Goal: Task Accomplishment & Management: Use online tool/utility

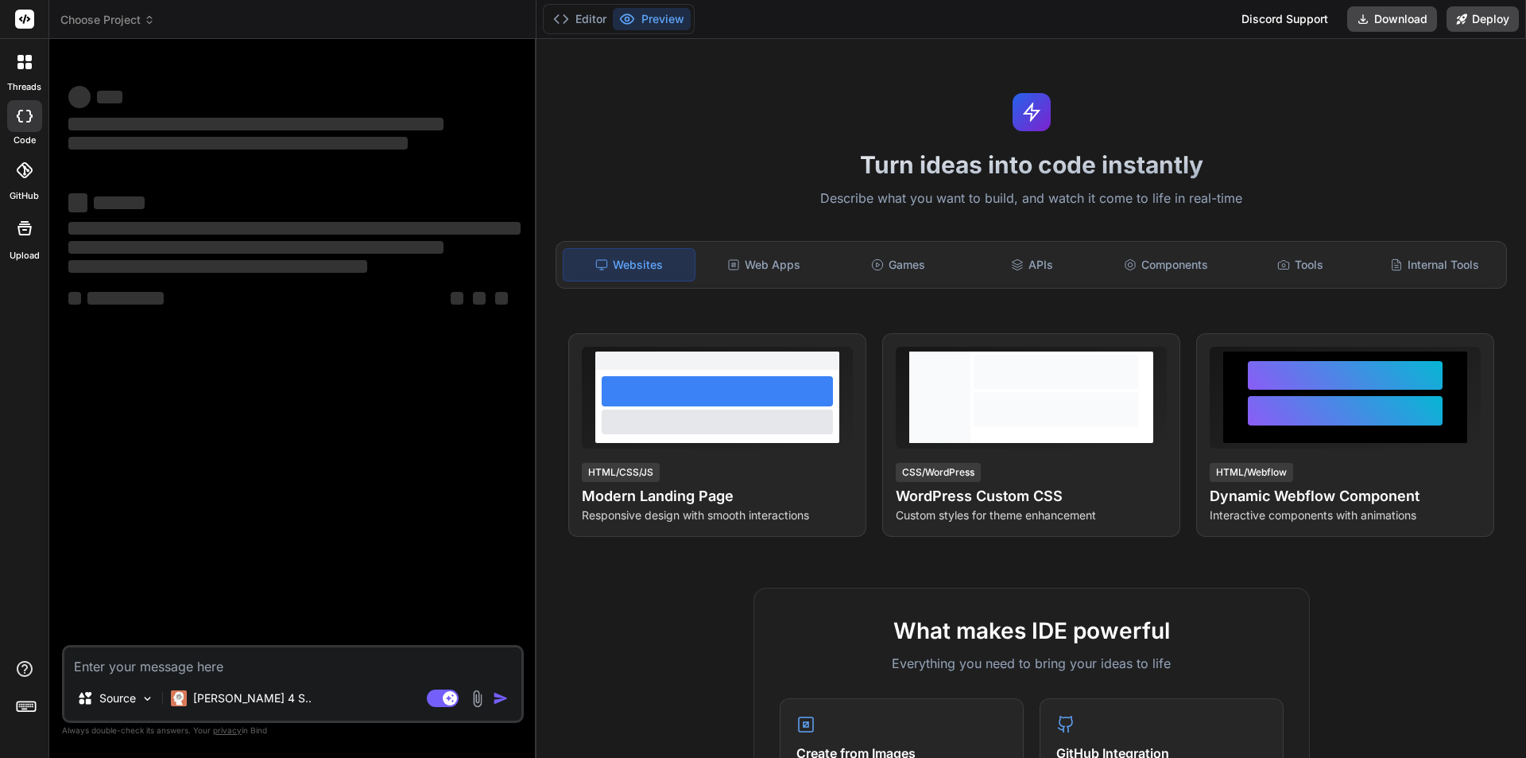
type textarea "x"
click at [159, 669] on textarea at bounding box center [292, 661] width 457 height 29
type textarea "e"
type textarea "x"
type textarea "ev"
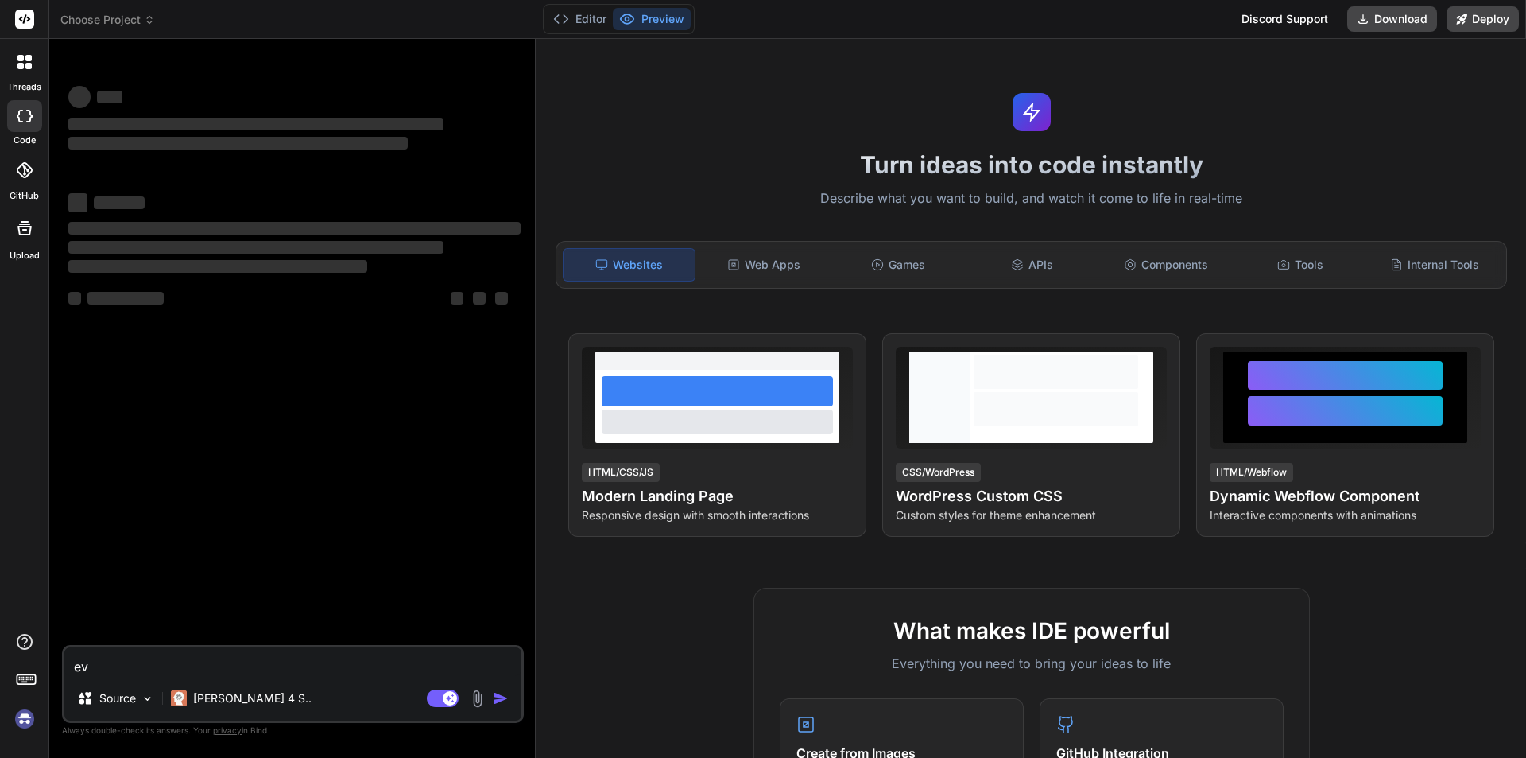
type textarea "x"
type textarea "eve"
type textarea "x"
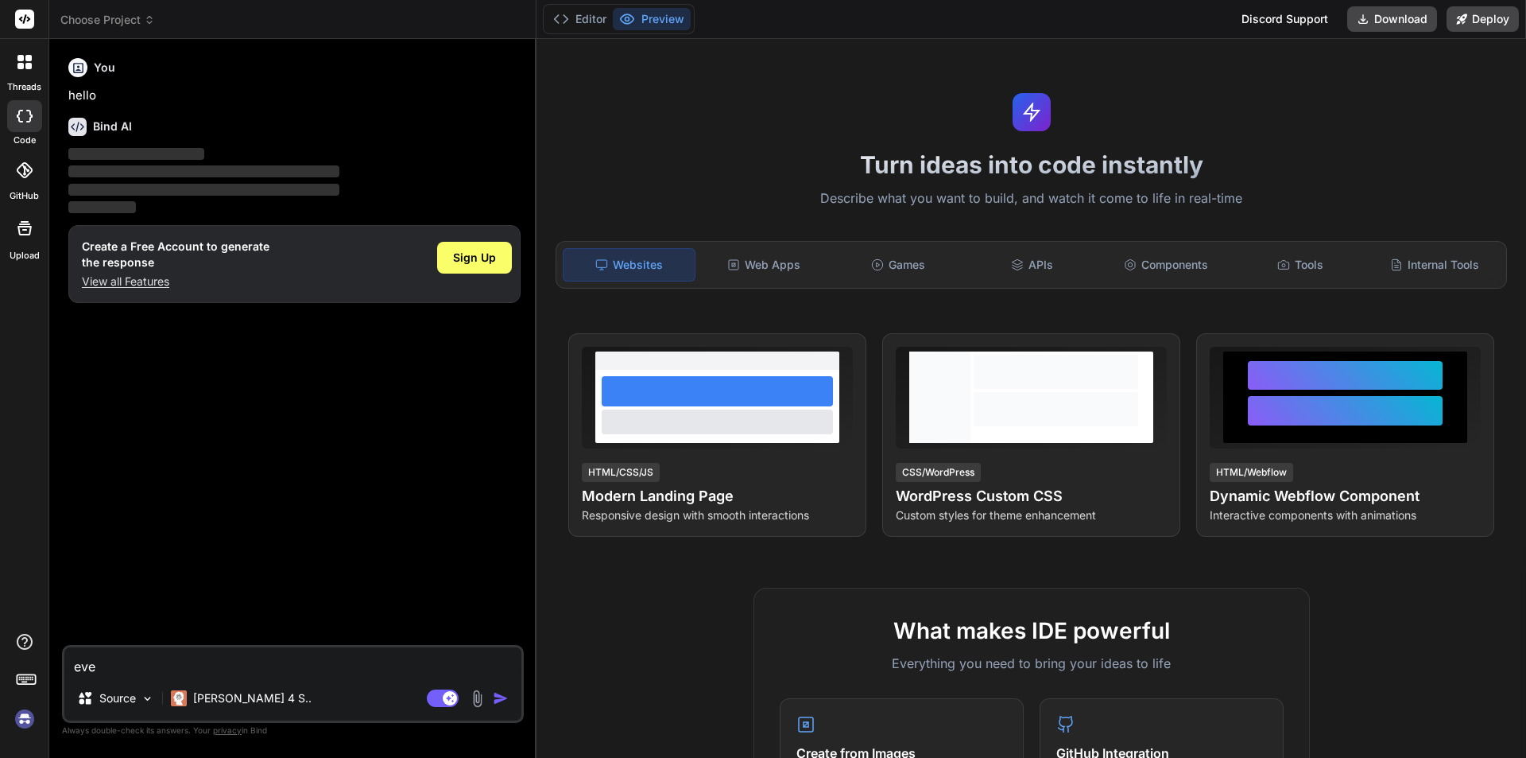
type textarea "ever"
type textarea "x"
type textarea "every"
type textarea "x"
type textarea "every cr"
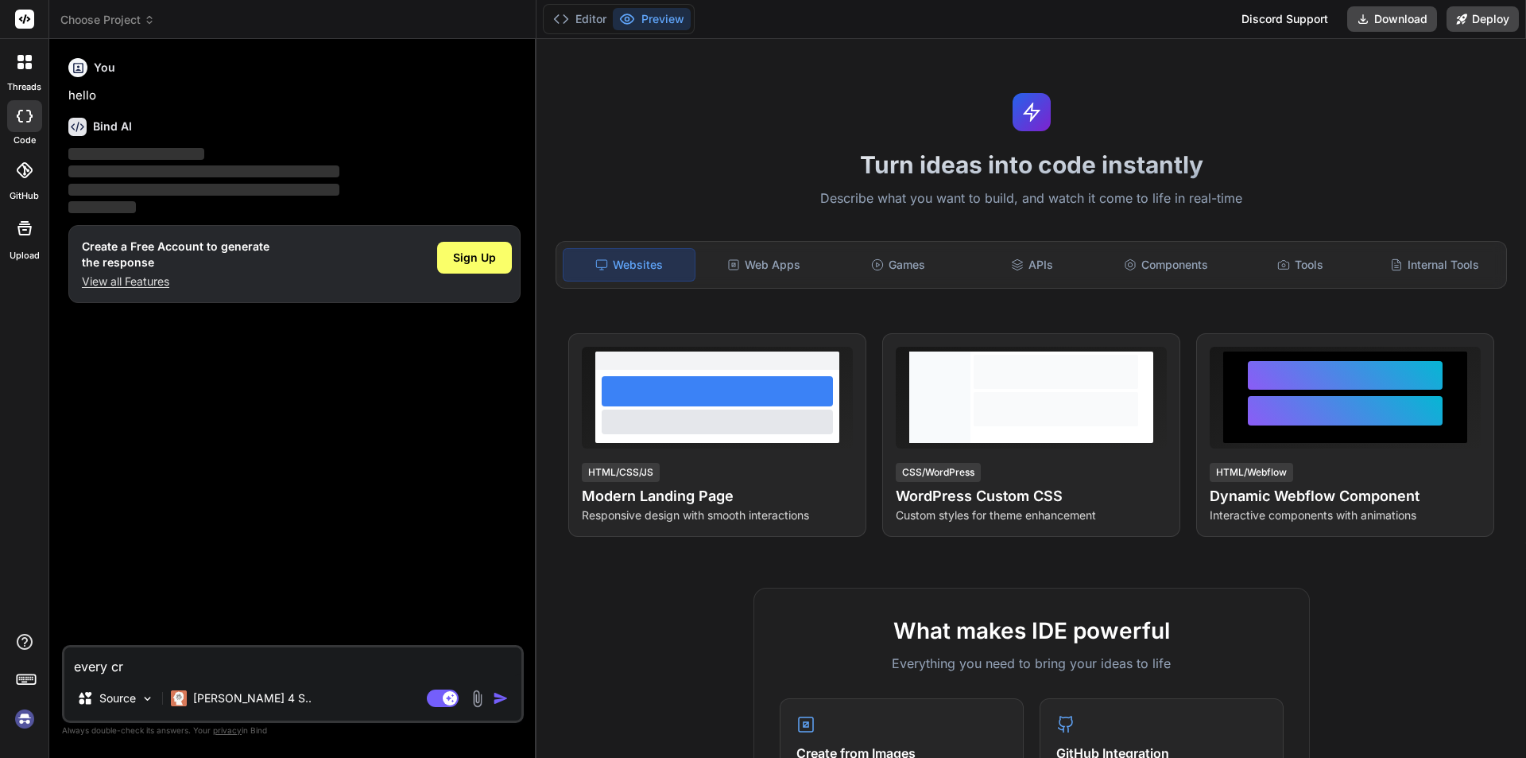
type textarea "x"
type textarea "every c"
type textarea "x"
type textarea "every"
type textarea "x"
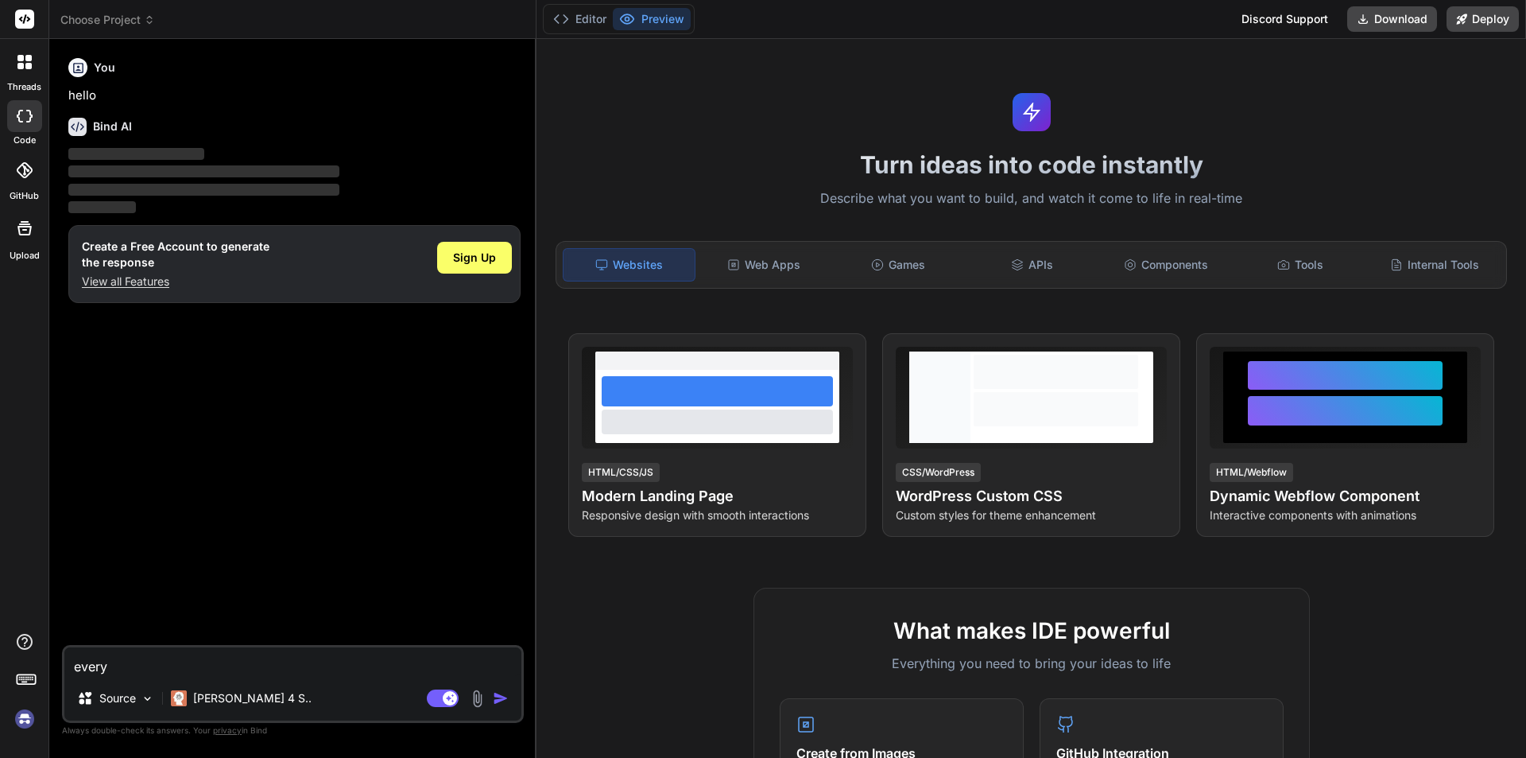
type textarea "every"
type textarea "x"
type textarea "ever"
type textarea "x"
type textarea "eve"
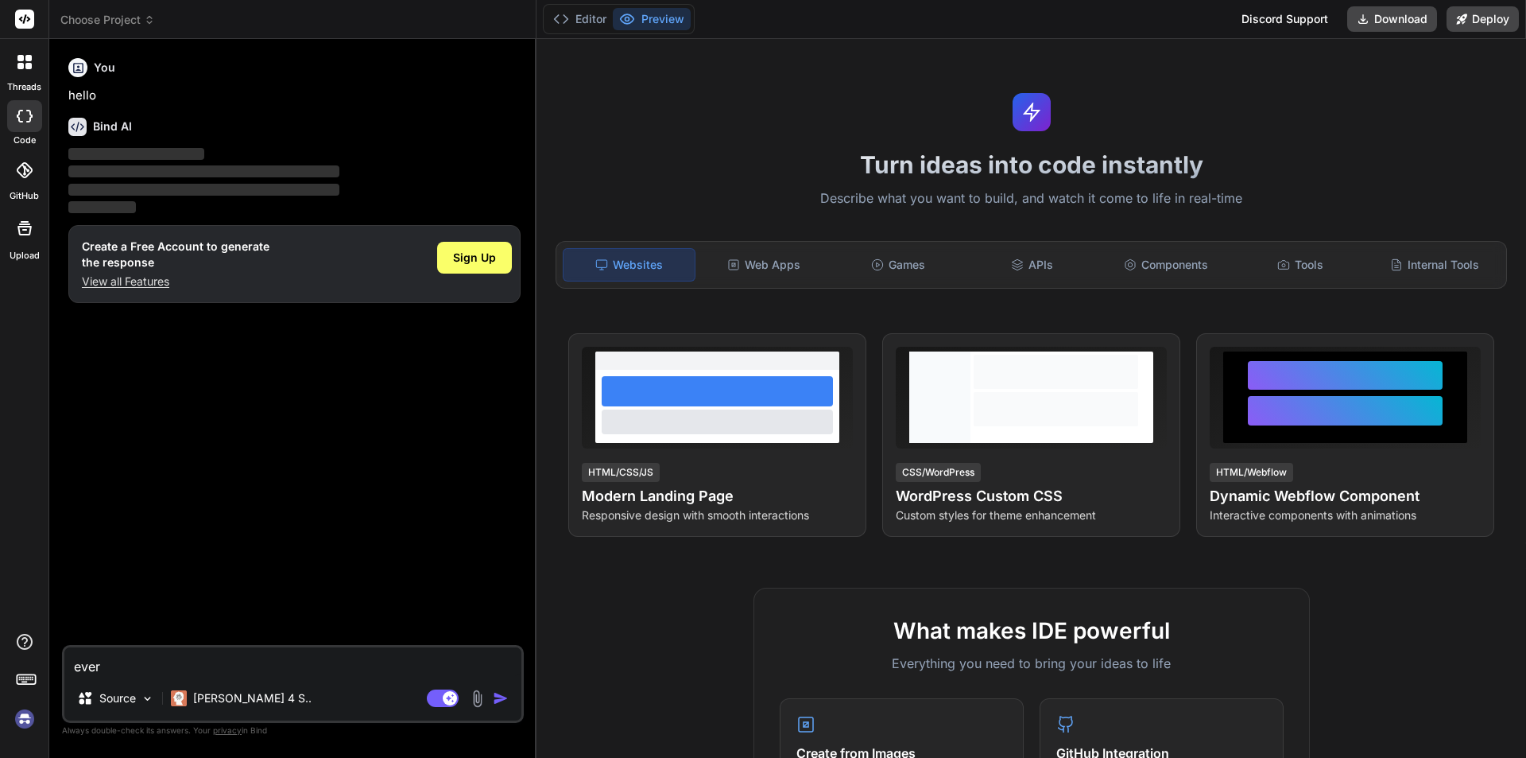
type textarea "x"
type textarea "ev"
type textarea "x"
type textarea "e"
type textarea "x"
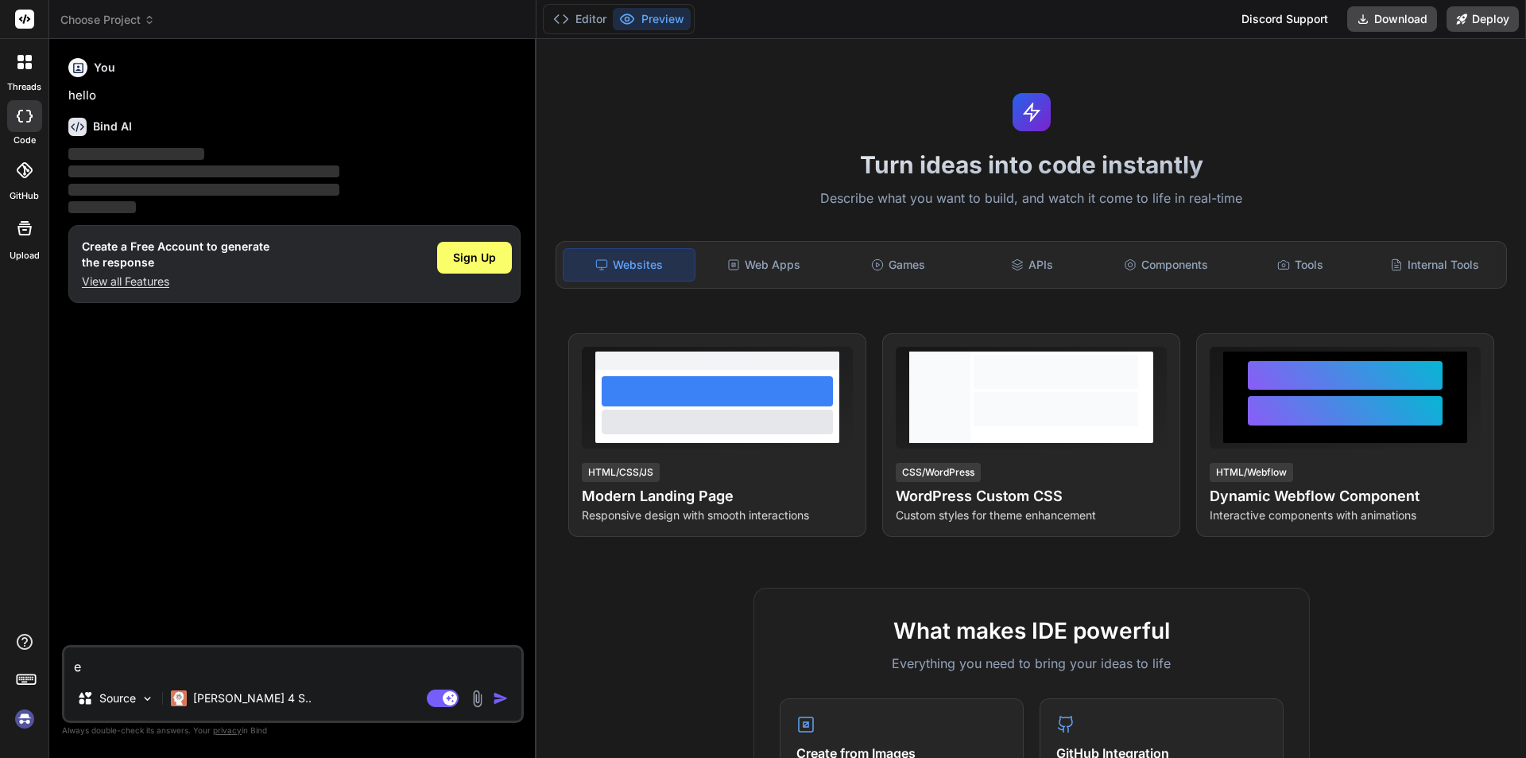
type textarea "x"
type textarea "r"
type textarea "x"
type textarea "ru"
type textarea "x"
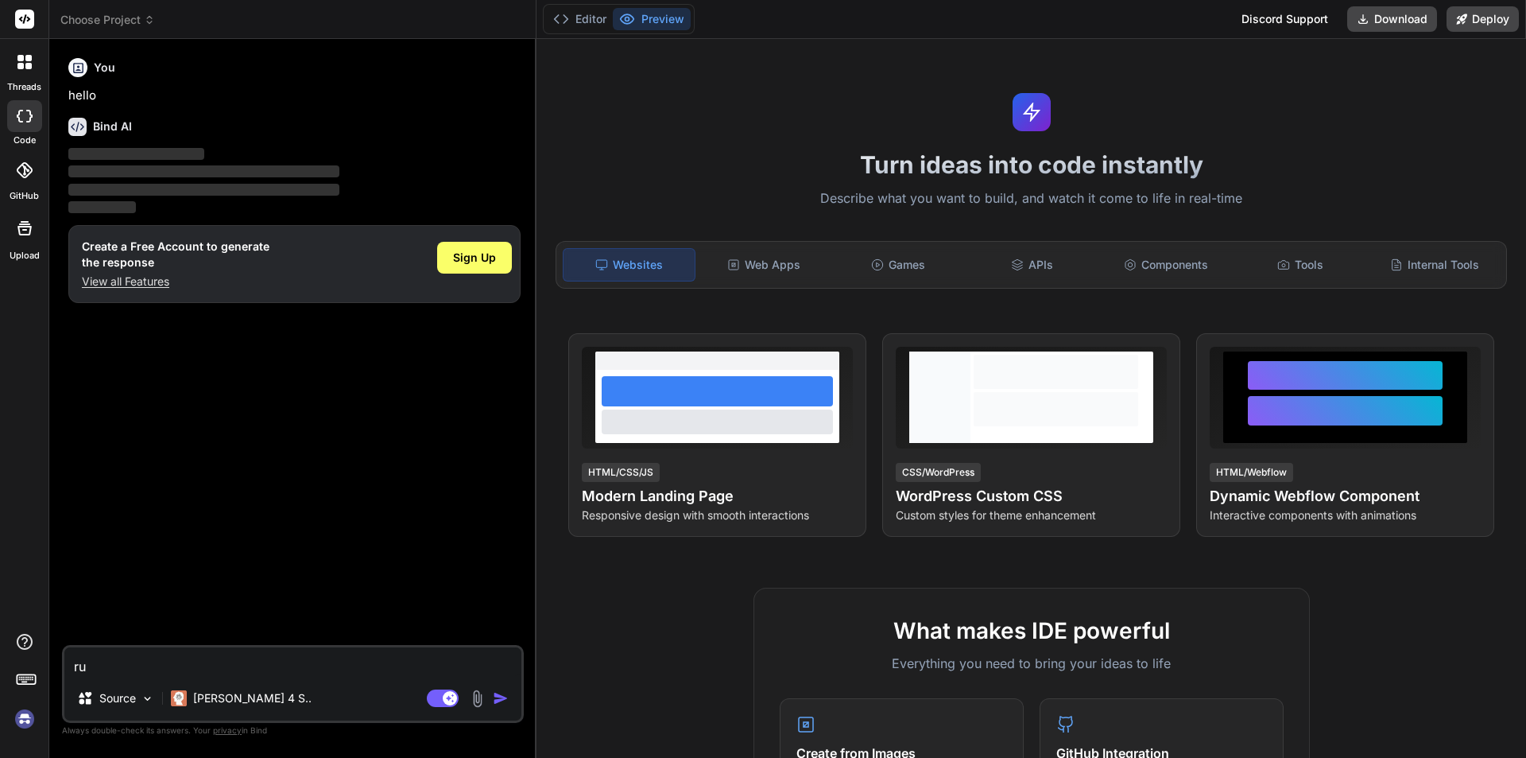
type textarea "run"
type textarea "x"
type textarea "run"
type textarea "x"
type textarea "run c"
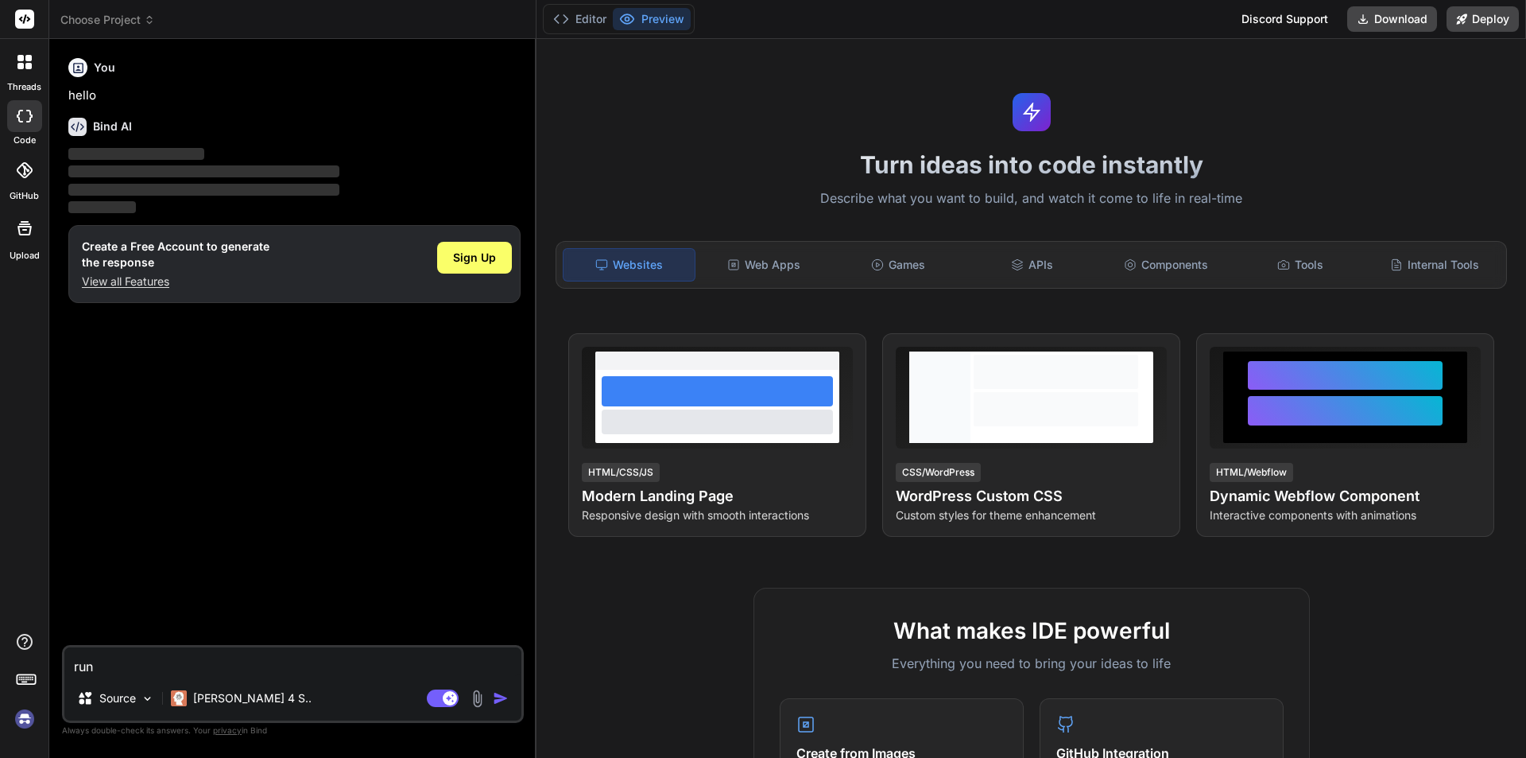
type textarea "x"
type textarea "run cr"
type textarea "x"
type textarea "run cro"
type textarea "x"
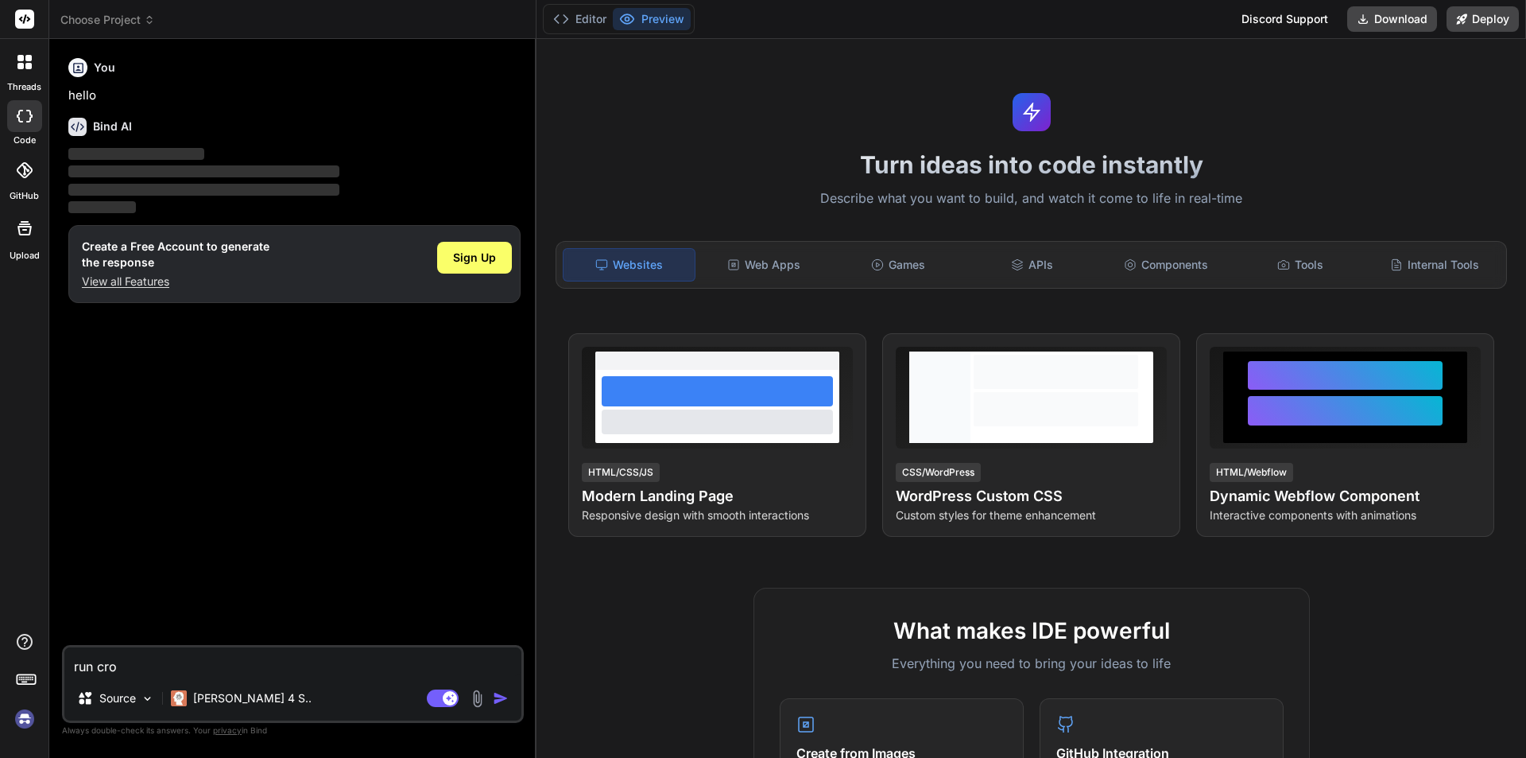
type textarea "run cron"
type textarea "x"
type textarea "run cron"
type textarea "x"
type textarea "run cron j"
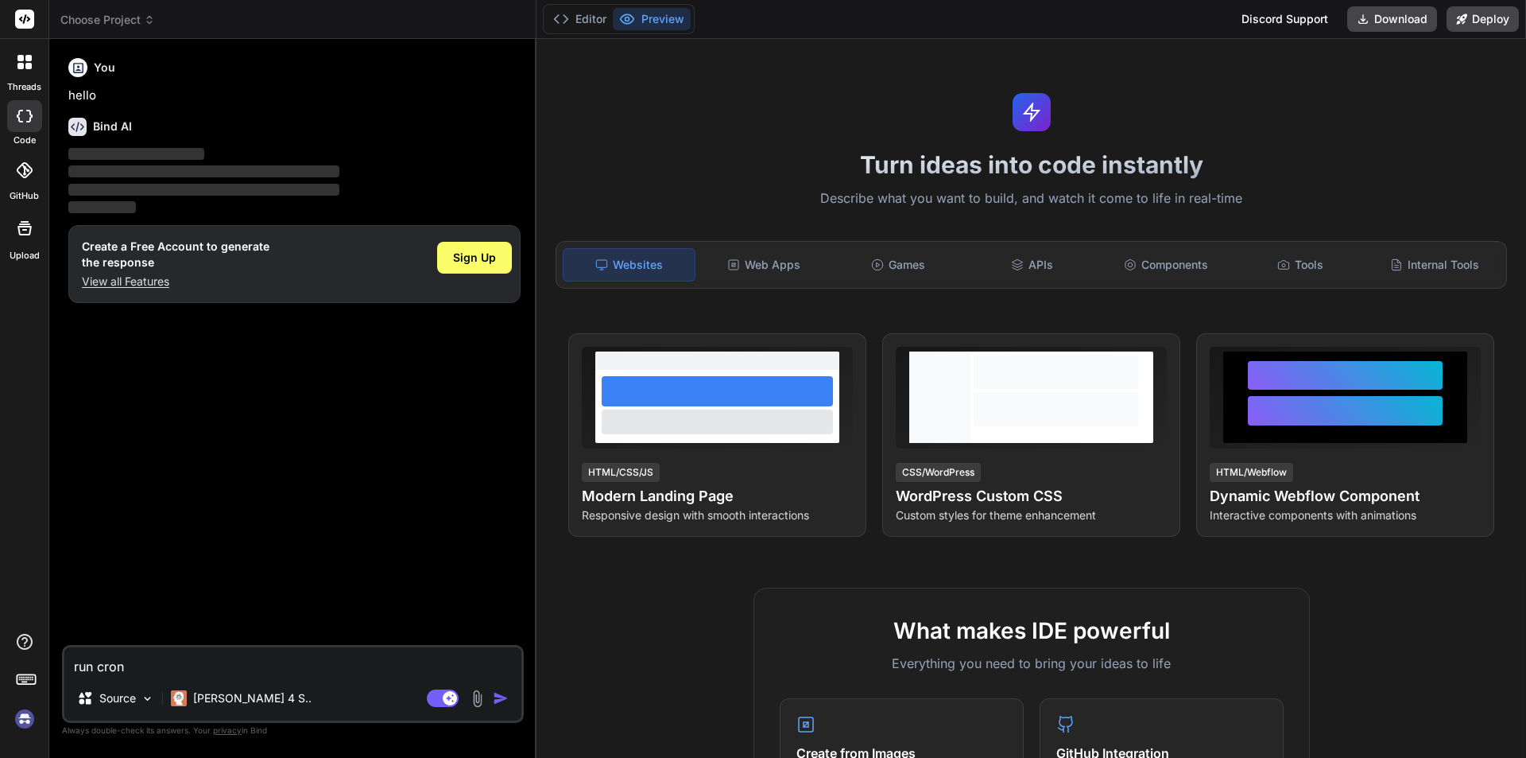
type textarea "x"
type textarea "run [PERSON_NAME]"
type textarea "x"
type textarea "run cron job"
type textarea "x"
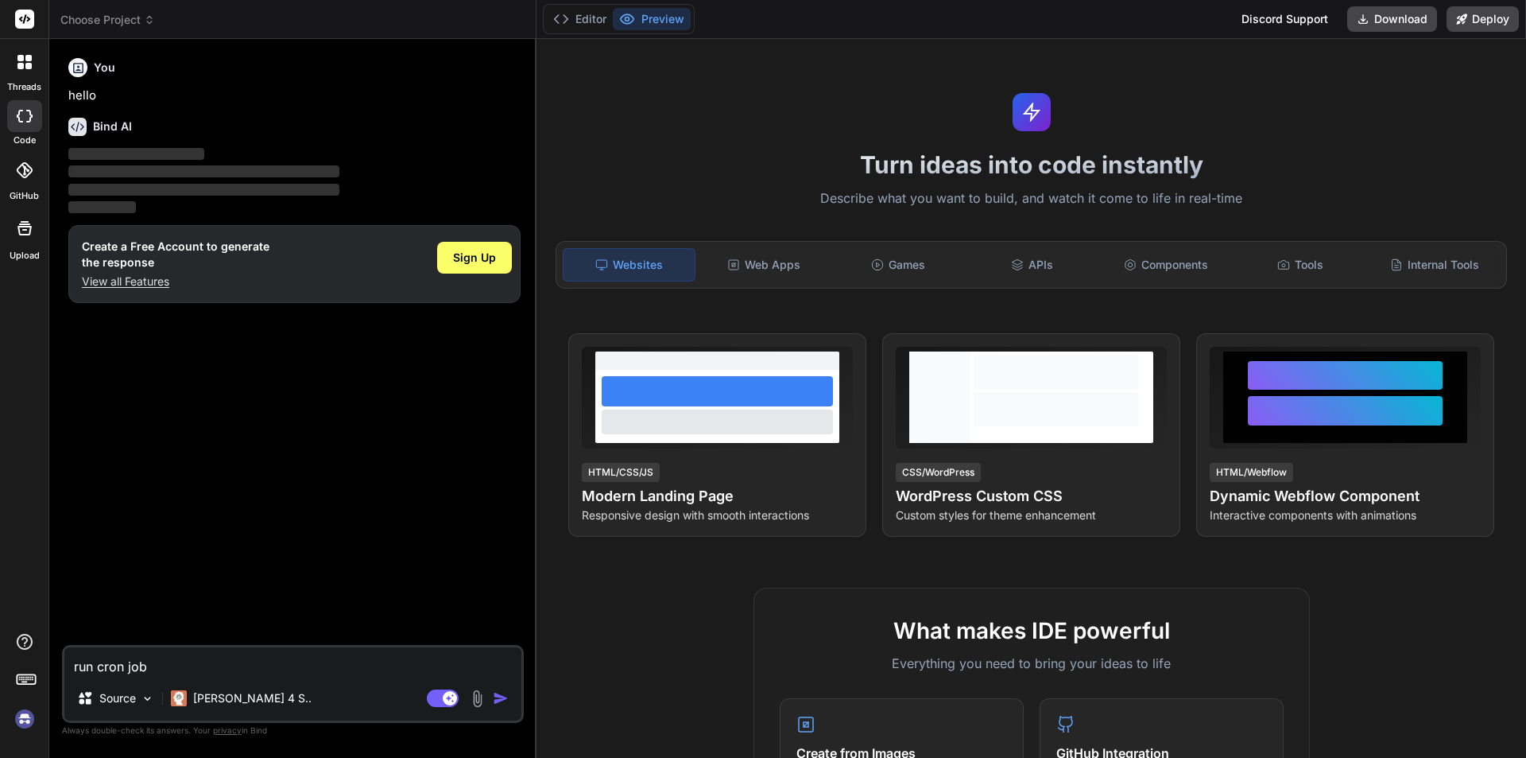
type textarea "run cron job"
type textarea "x"
type textarea "run cron job e"
type textarea "x"
type textarea "run cron job ev"
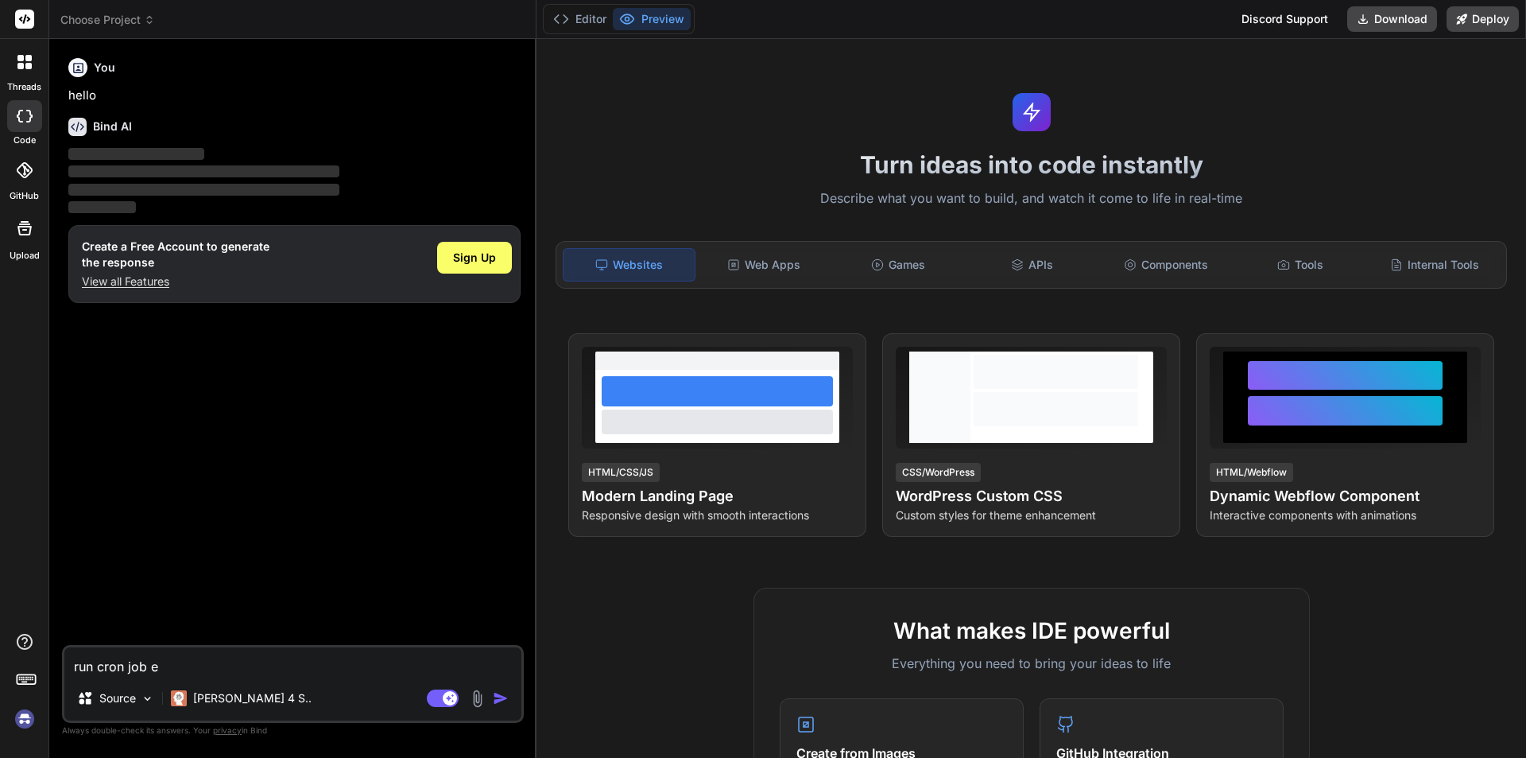
type textarea "x"
type textarea "run cron job eve"
type textarea "x"
type textarea "run cron job ever"
type textarea "x"
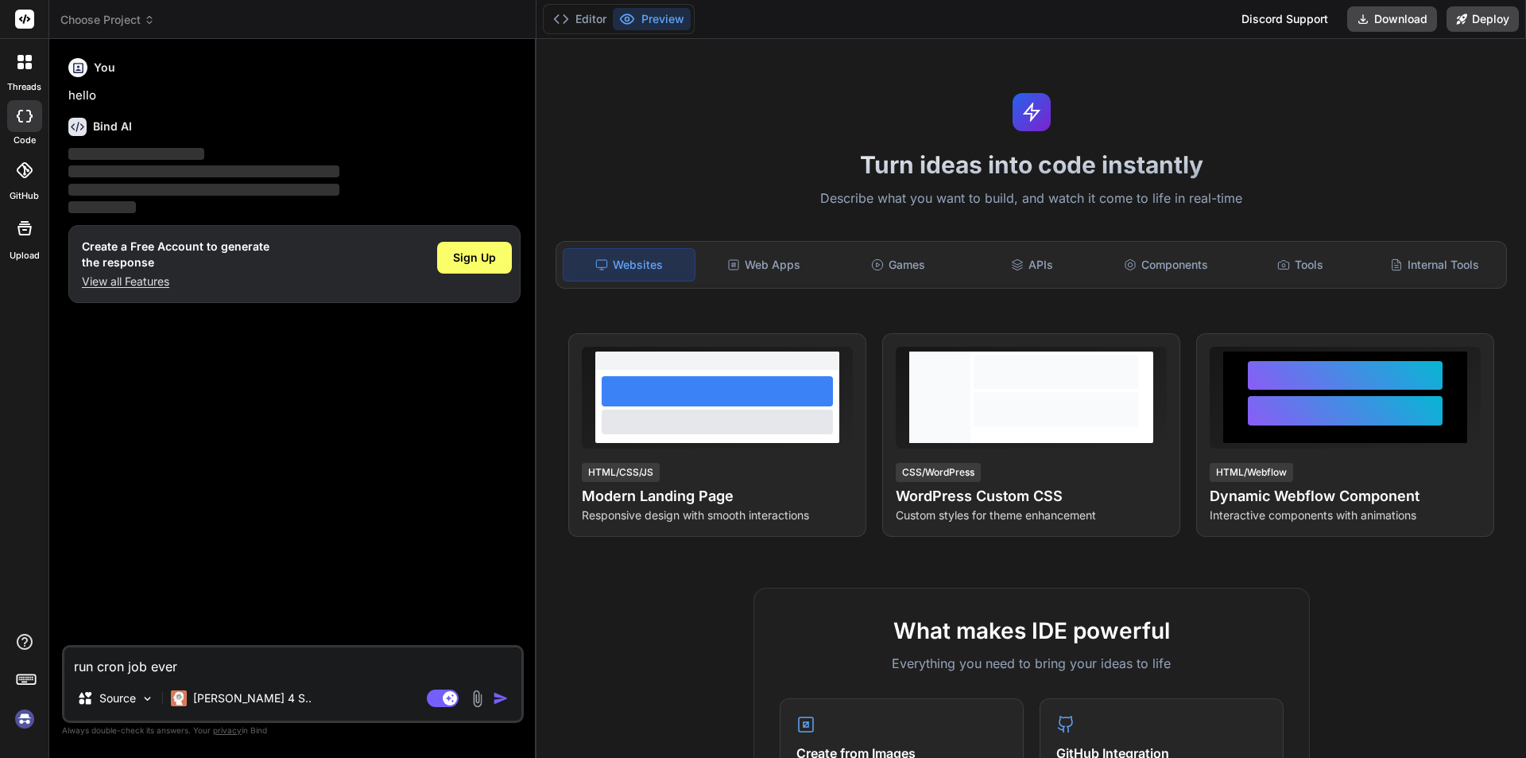
type textarea "run cron job every"
type textarea "x"
type textarea "run cron job every"
type textarea "x"
type textarea "run cron job every o"
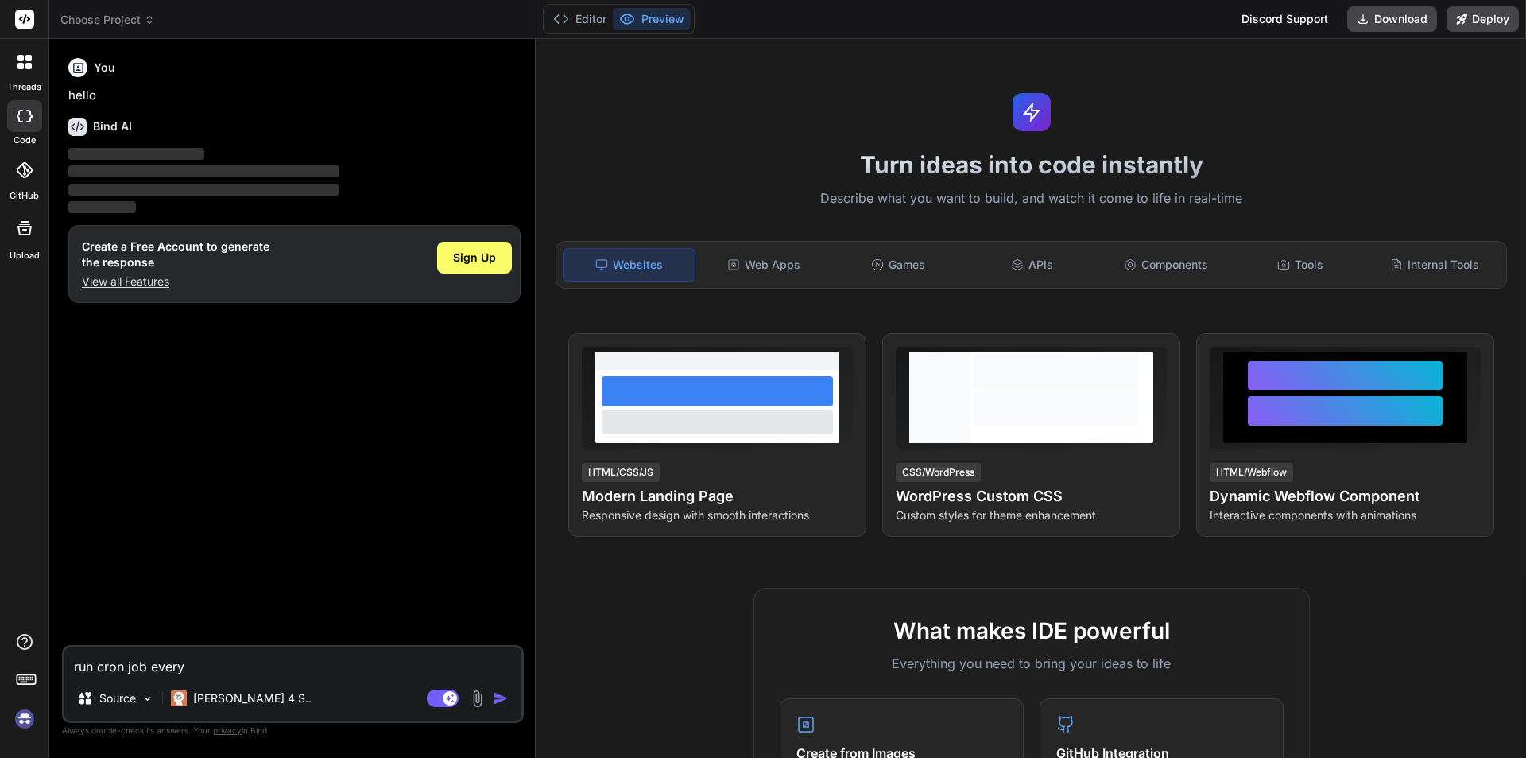
type textarea "x"
type textarea "run cron job every on"
type textarea "x"
type textarea "run cron job every ont"
type textarea "x"
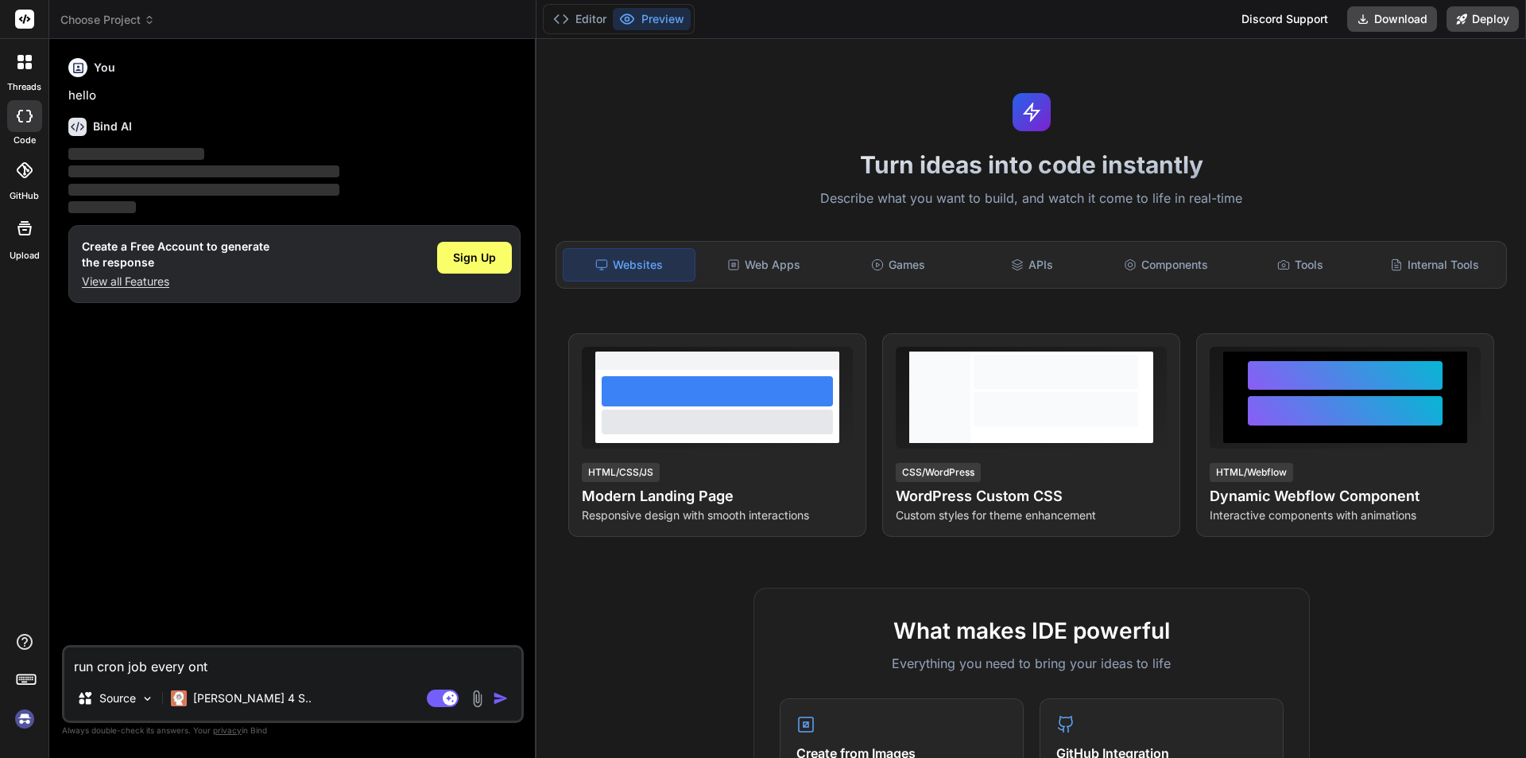
type textarea "run cron job every onth"
type textarea "x"
type textarea "run cron job every ont"
type textarea "x"
type textarea "run cron job every on"
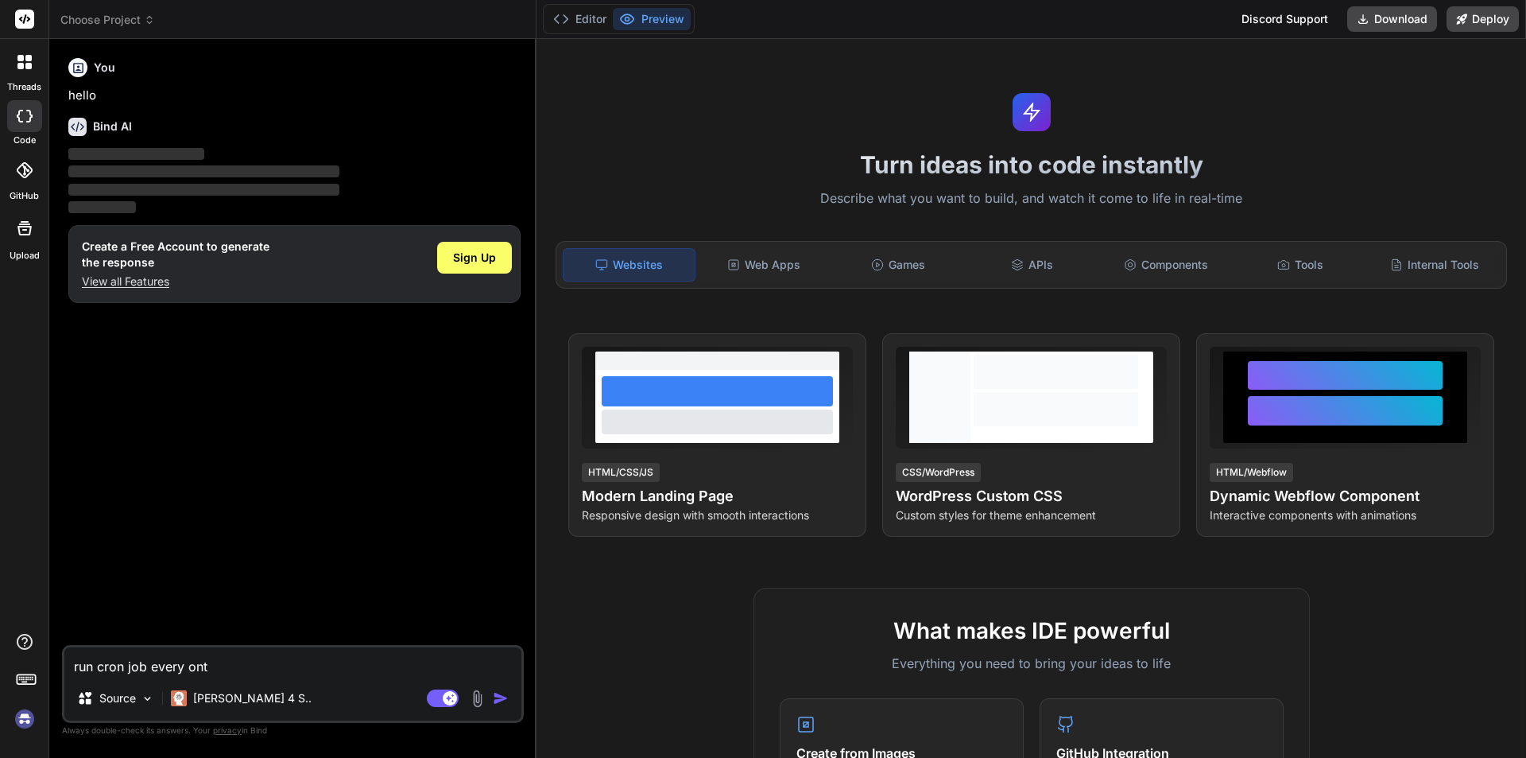
type textarea "x"
type textarea "run cron job every o"
type textarea "x"
type textarea "run cron job every"
type textarea "x"
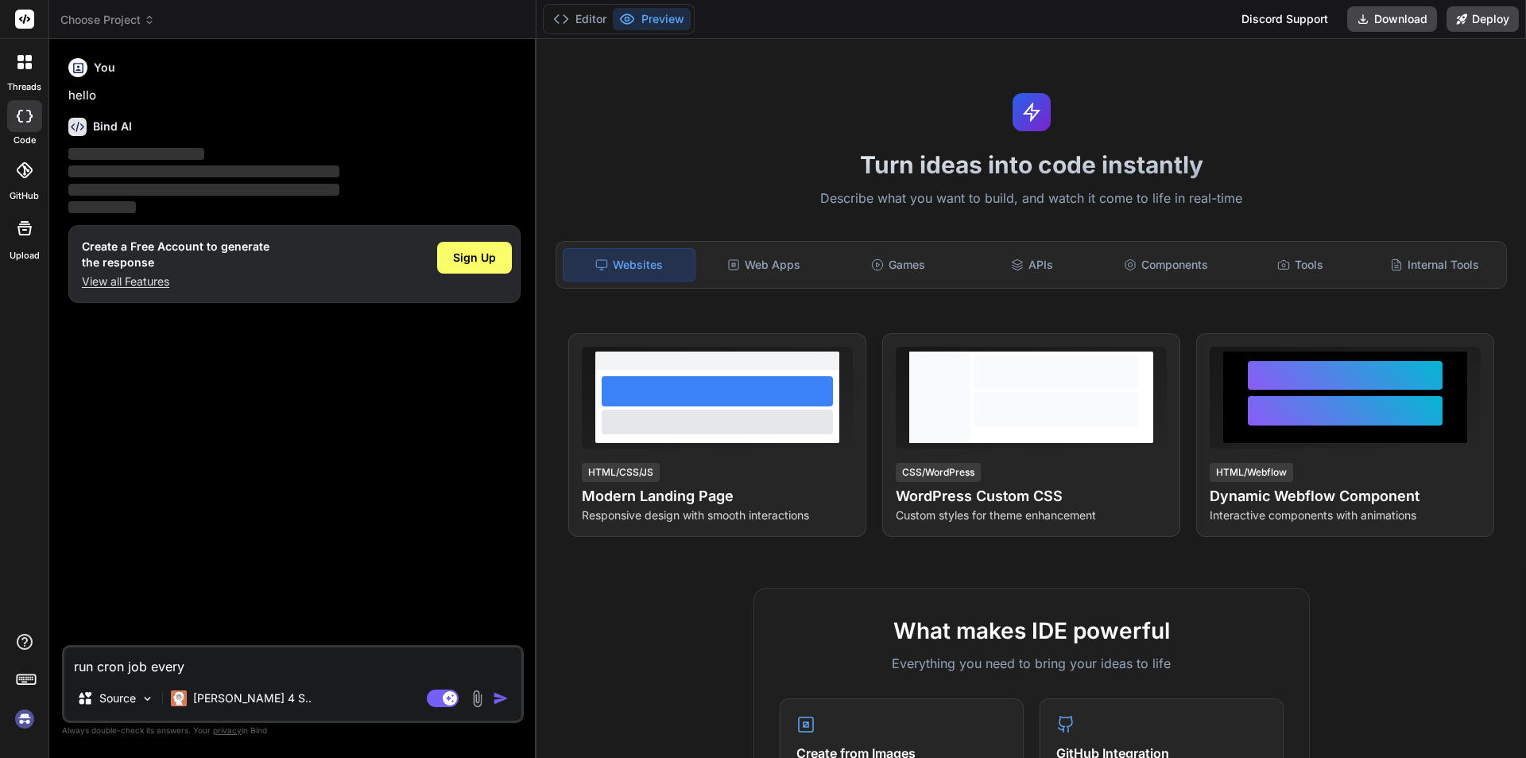
type textarea "run cron job every m"
type textarea "x"
type textarea "run cron job every mo"
type textarea "x"
type textarea "run cron job every mon"
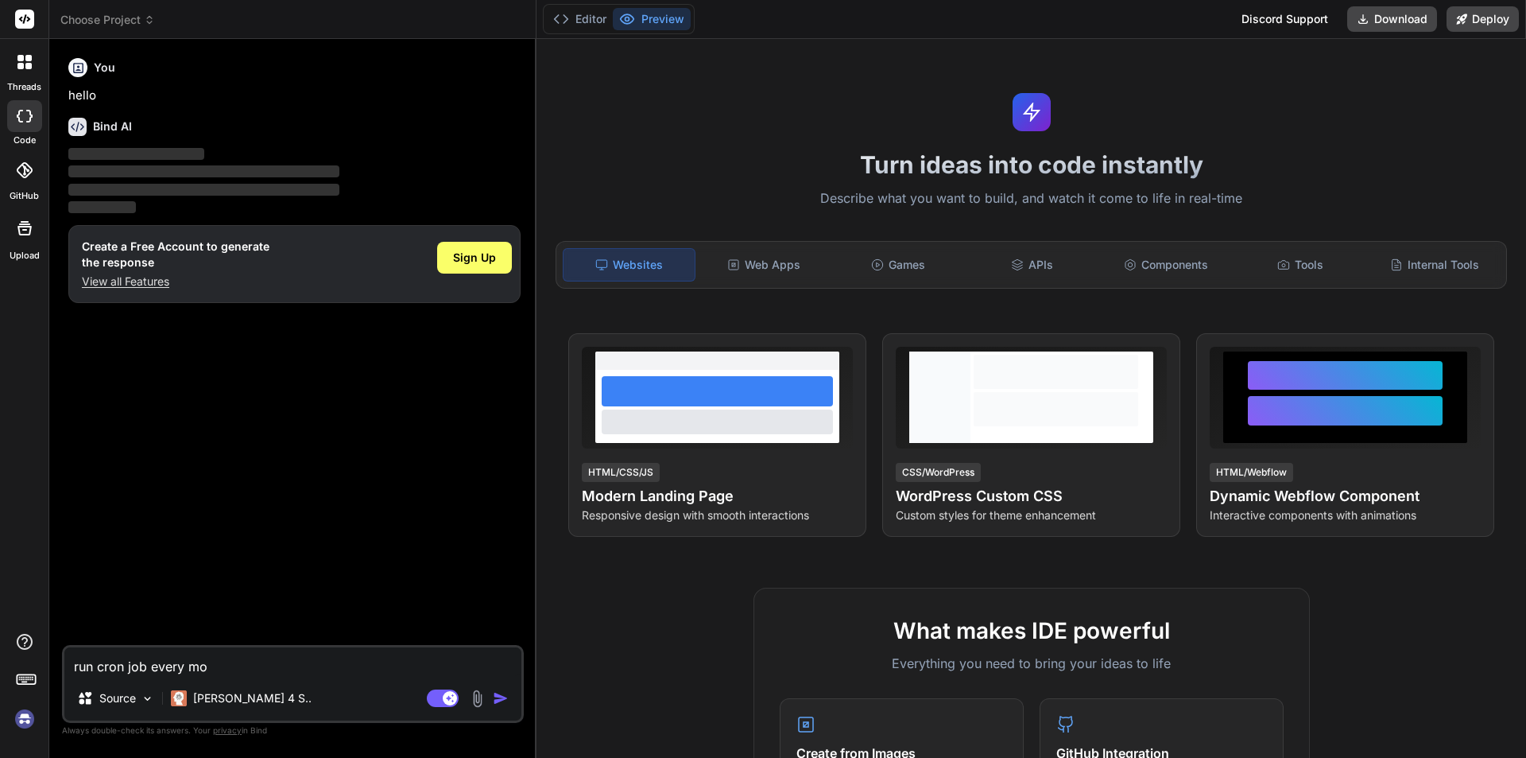
type textarea "x"
type textarea "run cron job every mont"
type textarea "x"
type textarea "run cron job every month"
type textarea "x"
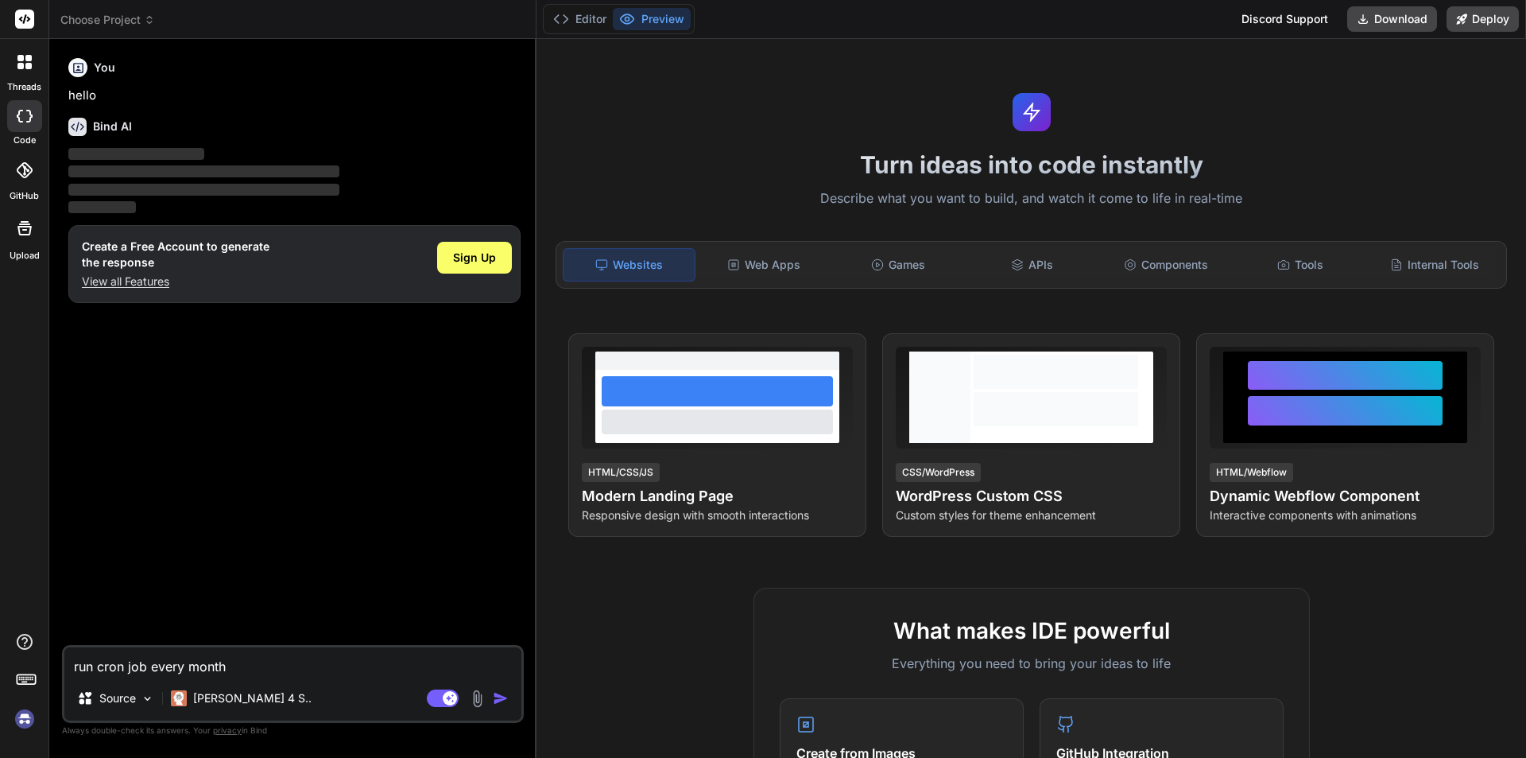
type textarea "run cron job every month"
type textarea "x"
type textarea "run cron job every month 1"
type textarea "x"
type textarea "run cron job every month 1s"
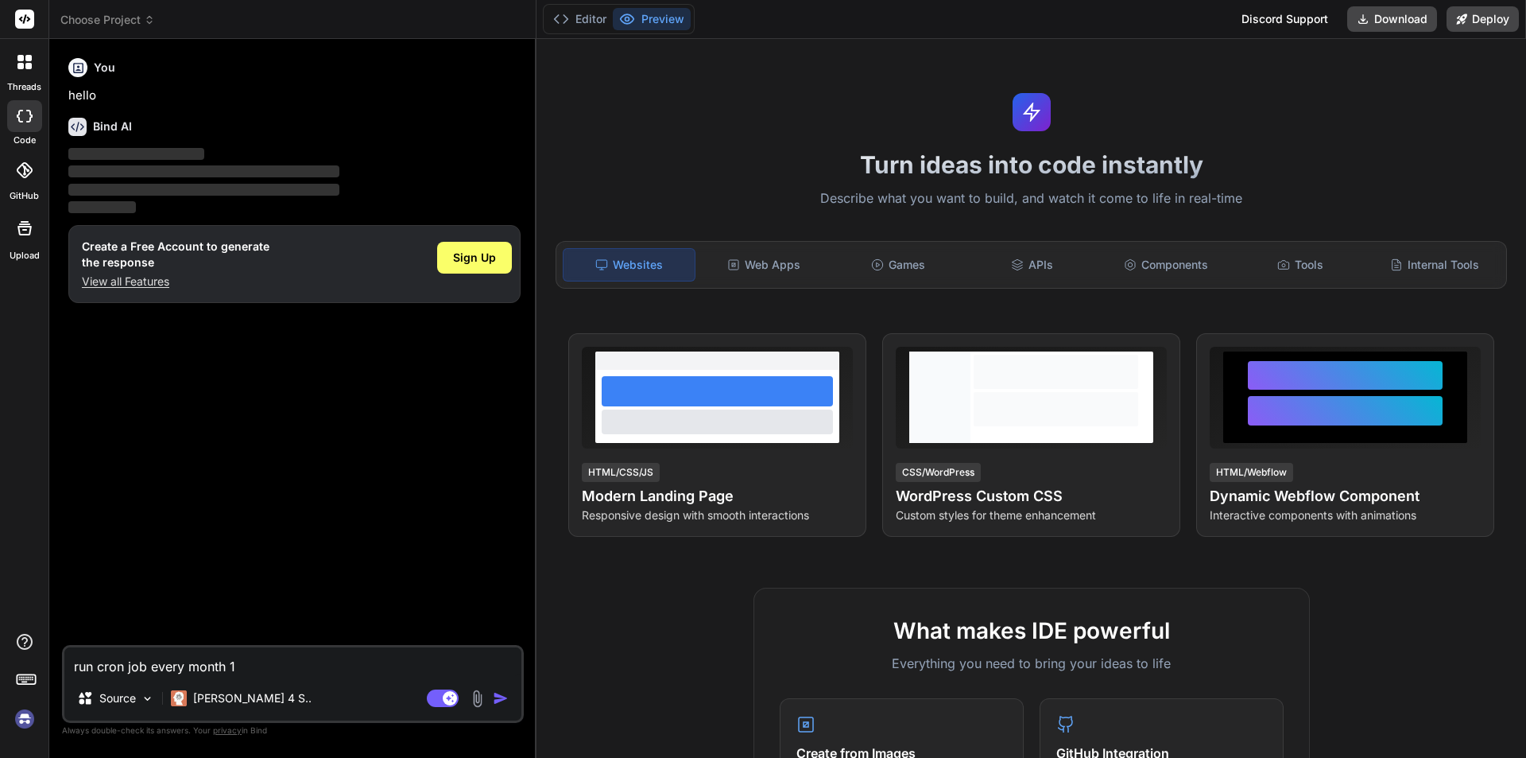
type textarea "x"
type textarea "run cron job every month 1st"
type textarea "x"
type textarea "run cron job every month 1st"
type textarea "x"
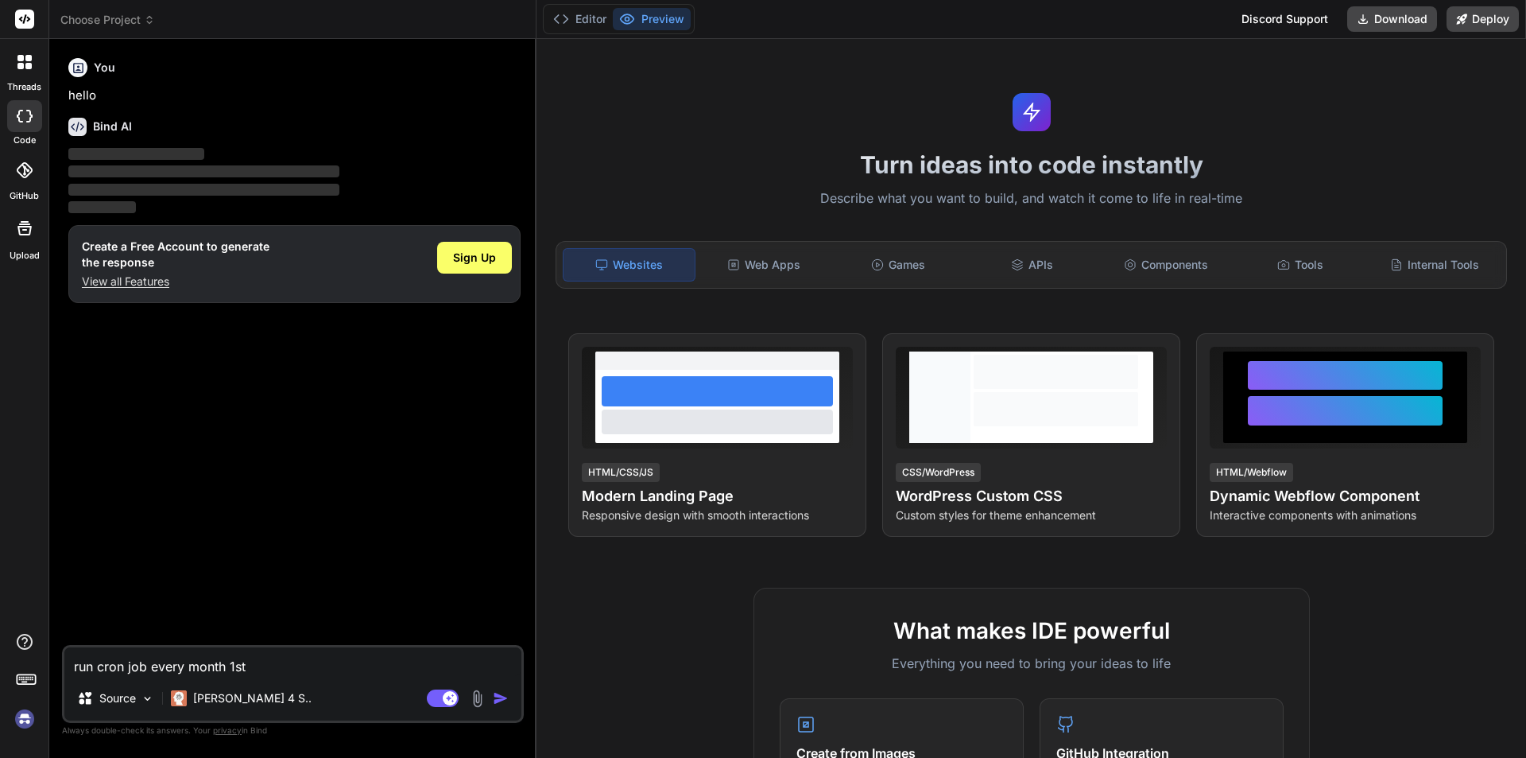
type textarea "run cron job every month 1st d"
type textarea "x"
type textarea "run cron job every month 1st da"
type textarea "x"
type textarea "run cron job every month 1st day"
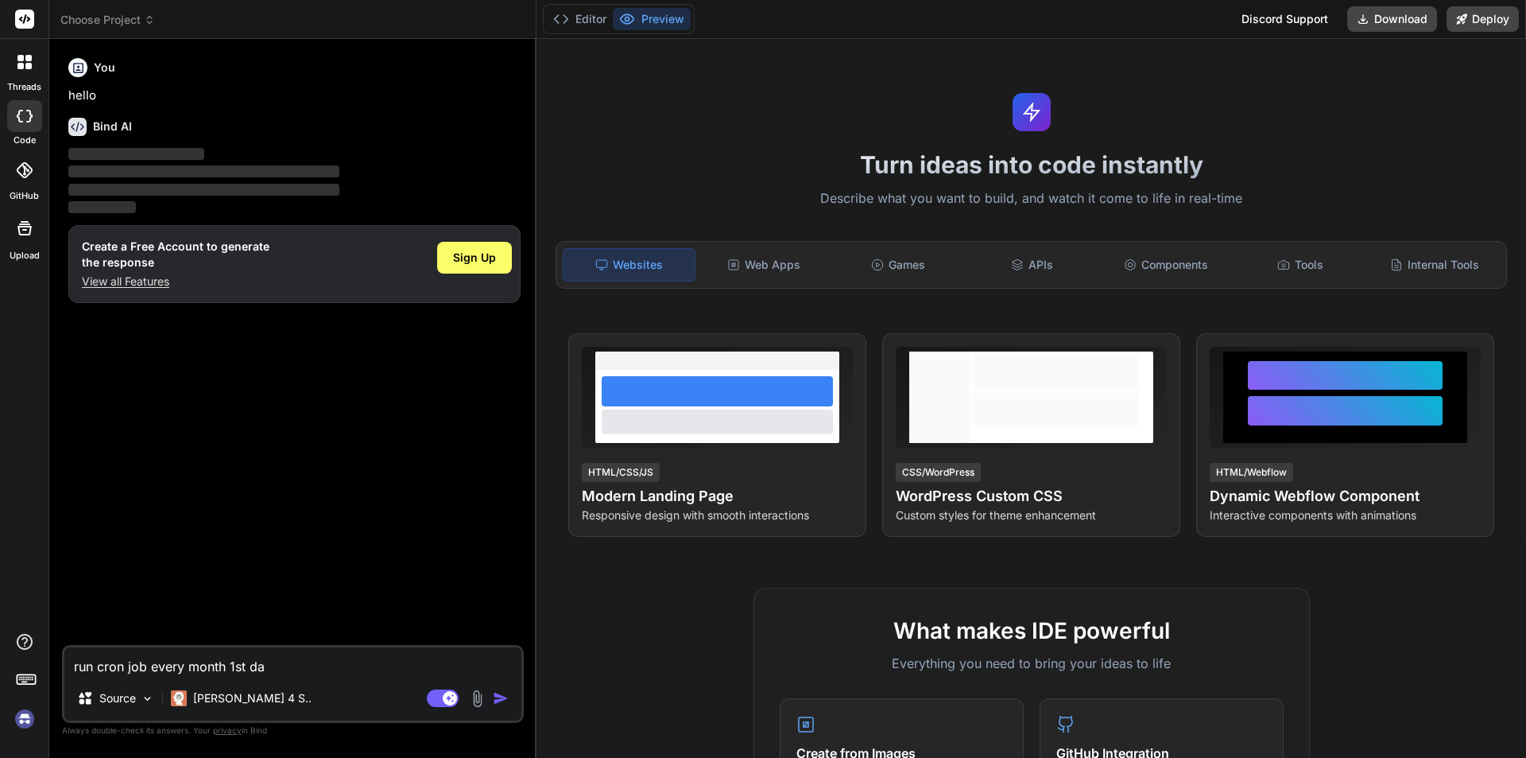
type textarea "x"
type textarea "run cron job every month 1st day"
type textarea "x"
click at [309, 663] on textarea "run cron job every month 1st day" at bounding box center [292, 661] width 457 height 29
type textarea "run cron job every month 1st day $scheduler->command('generate:activation-invoi…"
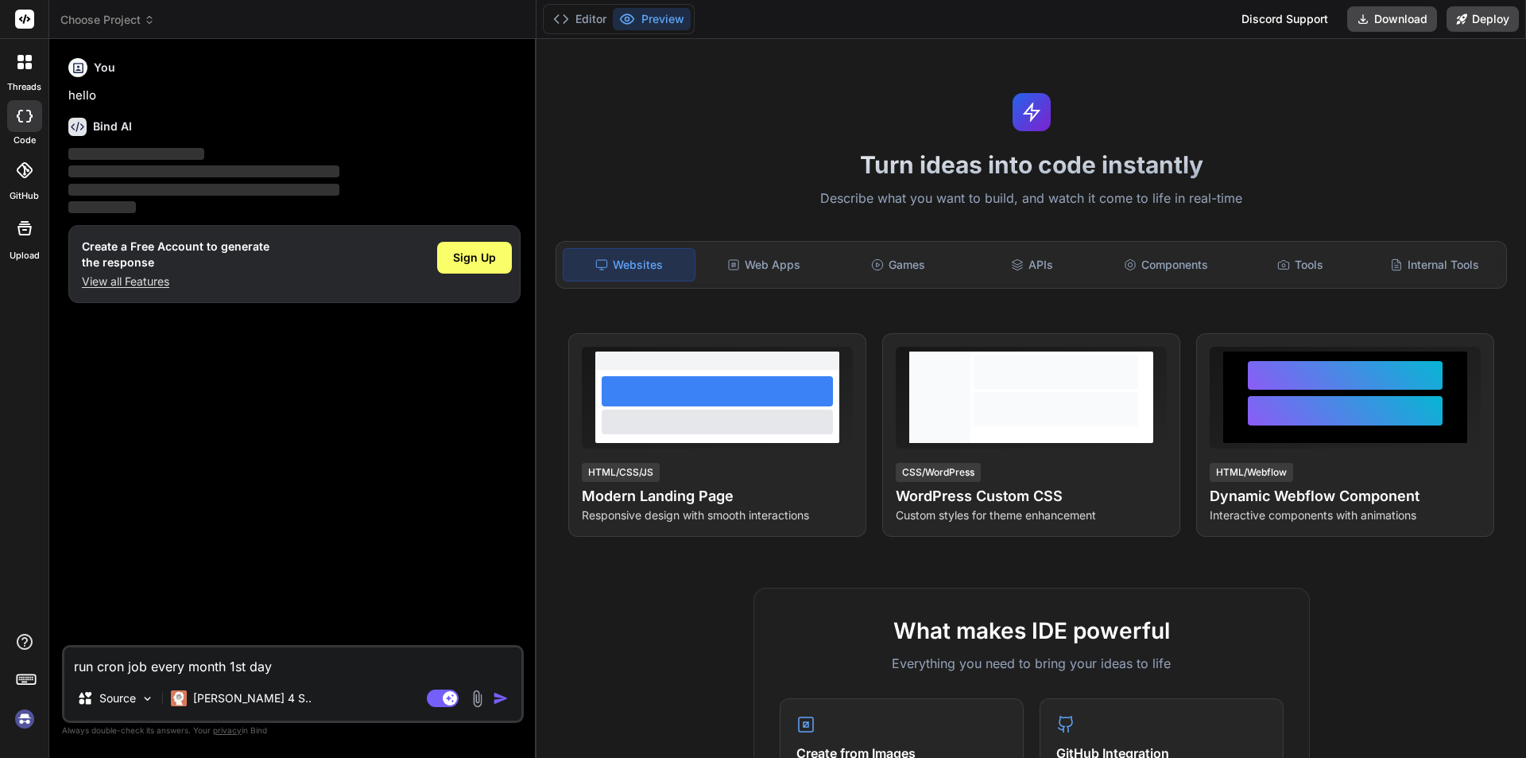
type textarea "x"
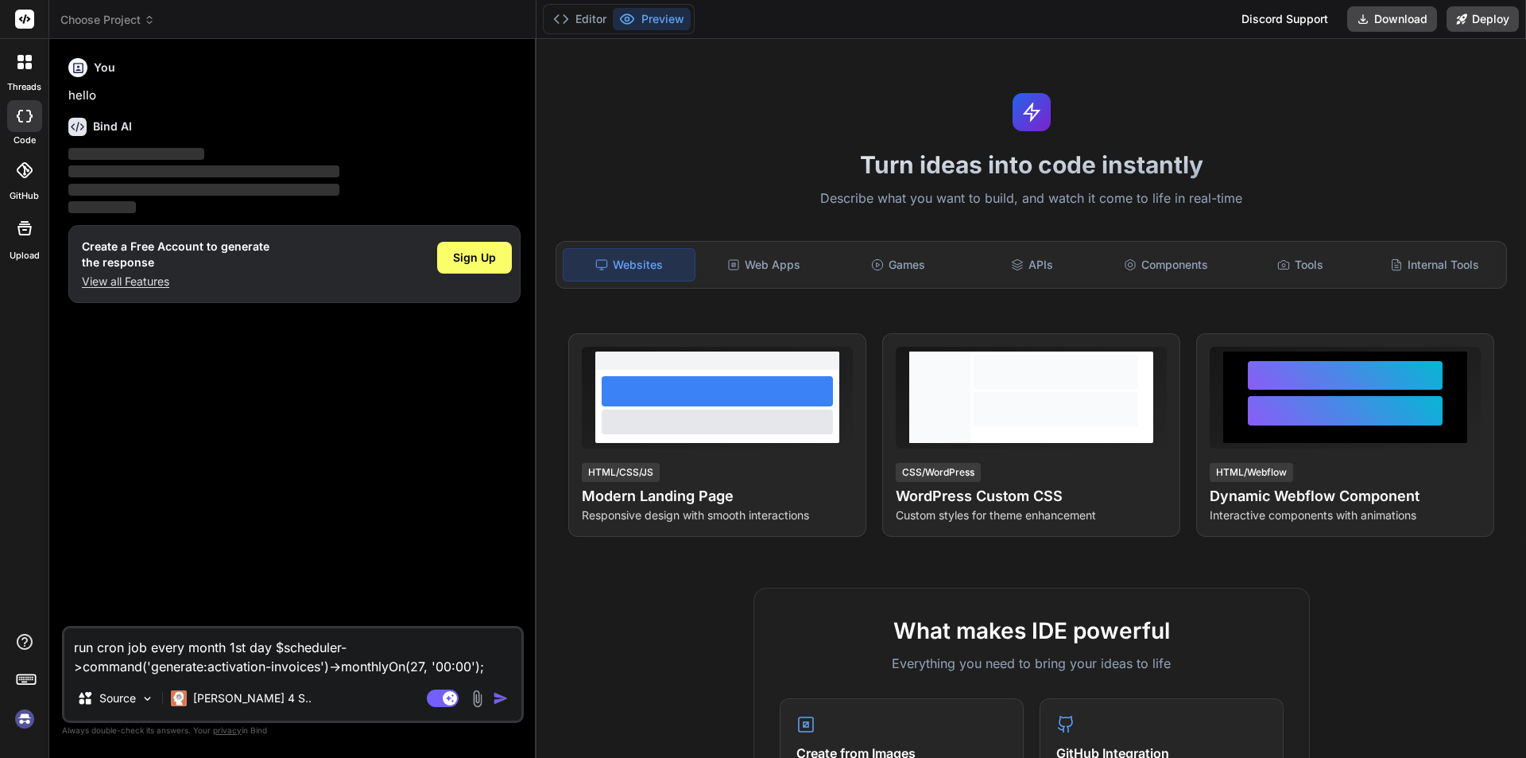
click at [267, 644] on textarea "run cron job every month 1st day $scheduler->command('generate:activation-invoi…" at bounding box center [292, 652] width 457 height 48
type textarea "run cron job every month 1st day $scheduler->command('generate:activation-invoi…"
type textarea "x"
type textarea "run cron job every month 1st day i $scheduler->command('generate:activation-inv…"
type textarea "x"
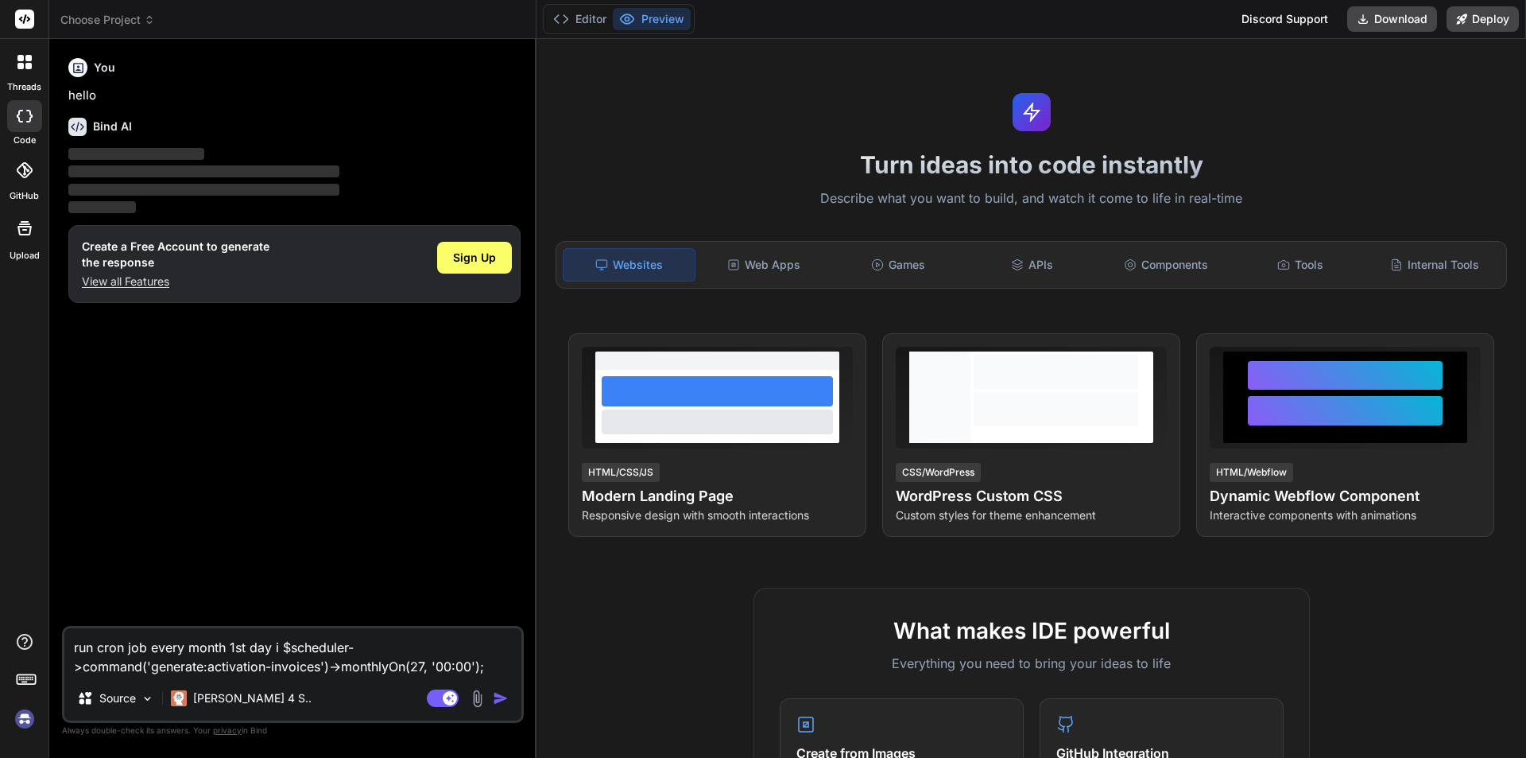
type textarea "run cron job every month 1st day in $scheduler->command('generate:activation-in…"
type textarea "x"
type textarea "run cron job every month 1st day in $scheduler->command('generate:activation-in…"
type textarea "x"
type textarea "run cron job every month 1st day in l $scheduler->command('generate:activation-…"
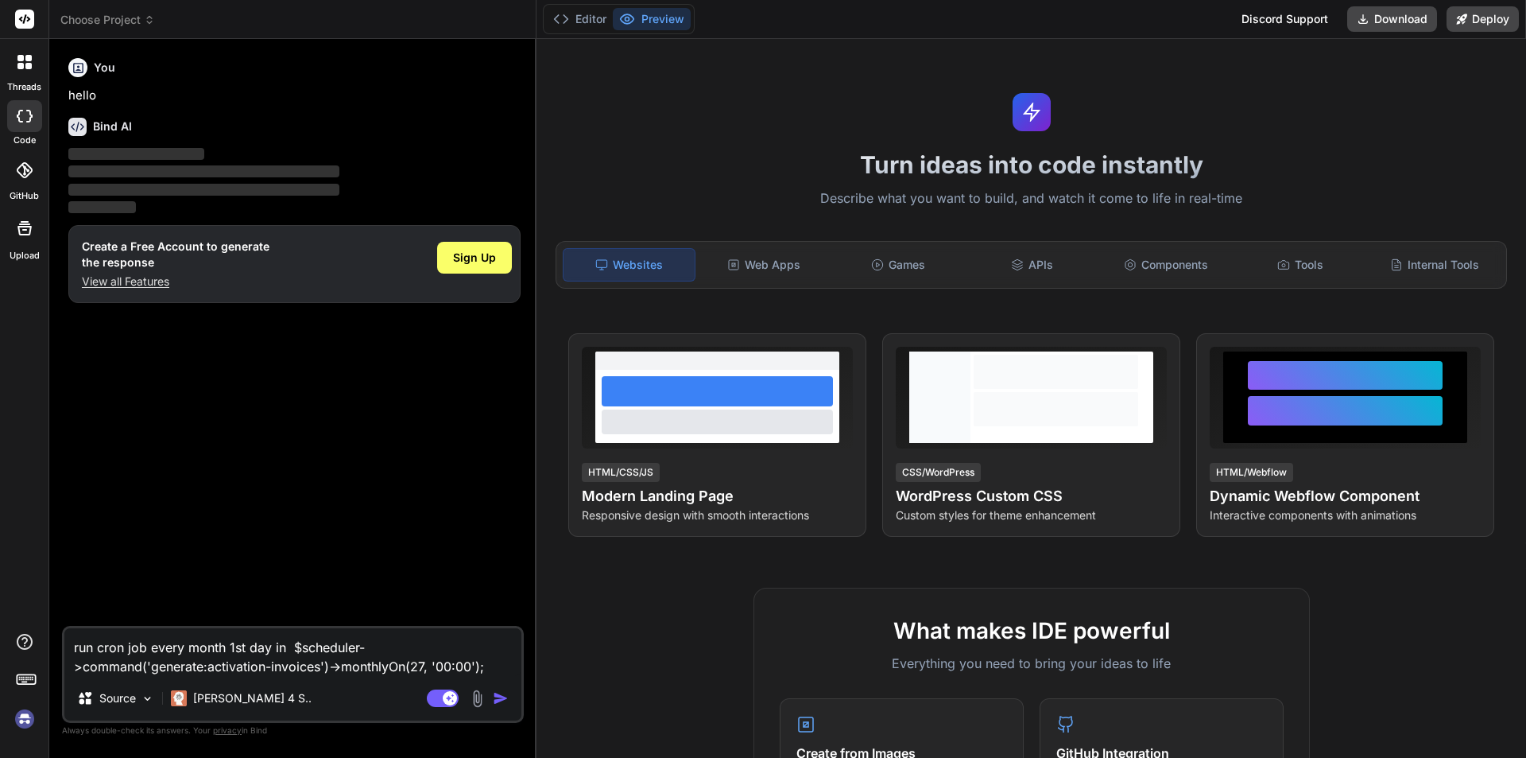
type textarea "x"
type textarea "run cron job every month 1st day in la $scheduler->command('generate:activation…"
type textarea "x"
type textarea "run cron job every month 1st day in lar $scheduler->command('generate:activatio…"
type textarea "x"
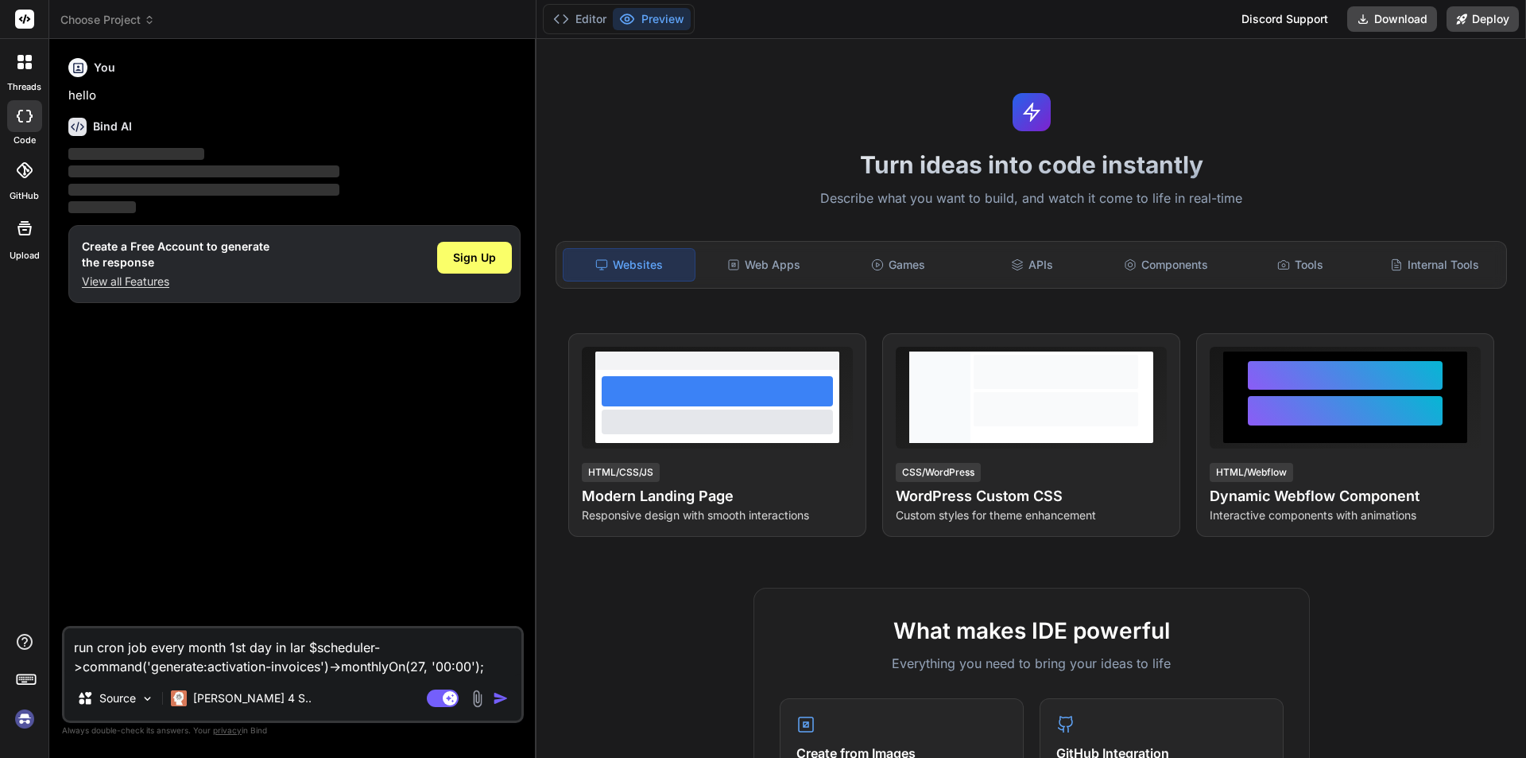
type textarea "run cron job every month 1st day in [GEOGRAPHIC_DATA] $scheduler->command('gene…"
type textarea "x"
type textarea "run cron job every month 1st day in [GEOGRAPHIC_DATA] $scheduler->command('gene…"
type textarea "x"
type textarea "run cron job every month 1st day in [GEOGRAPHIC_DATA] $scheduler->command('gene…"
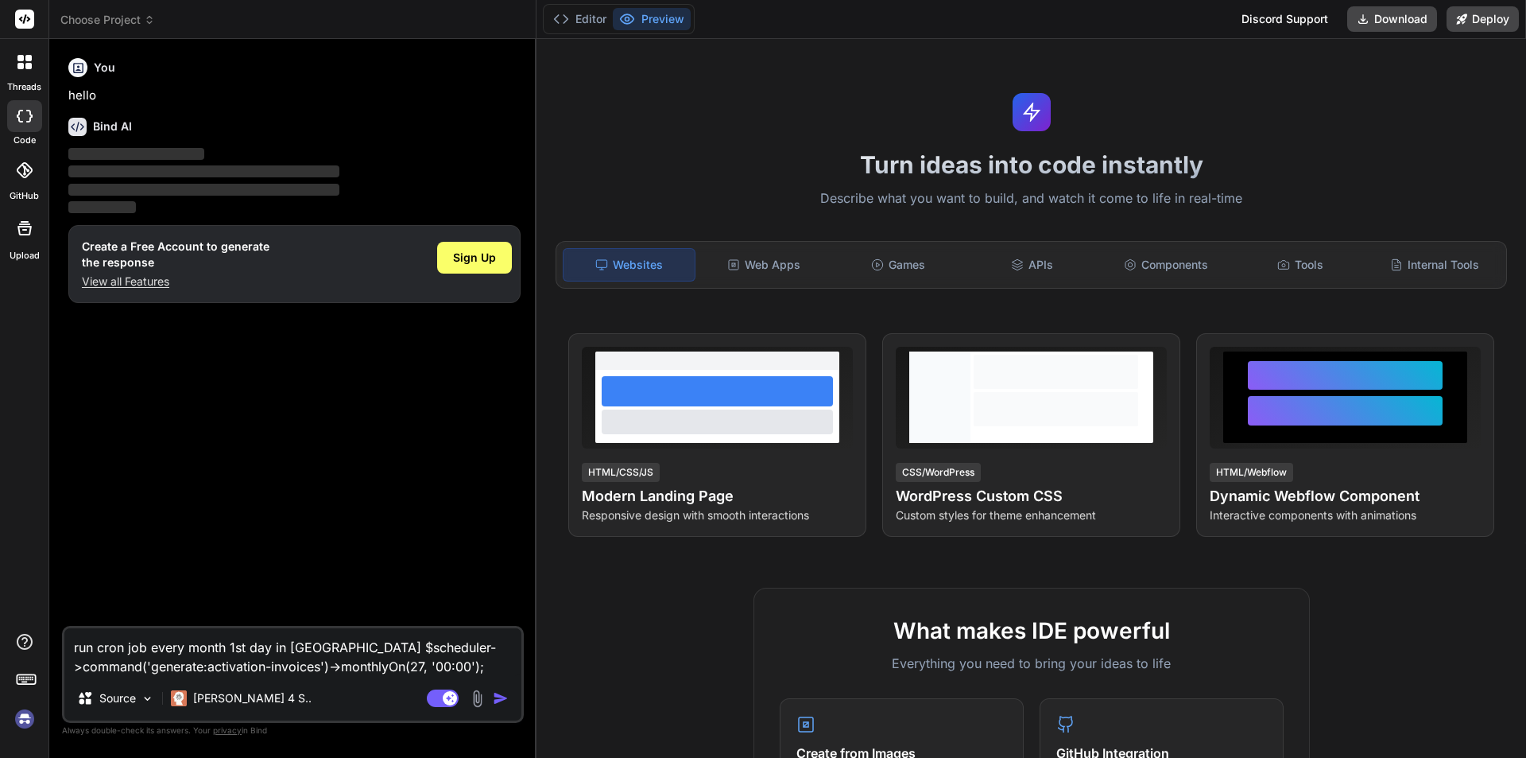
type textarea "x"
type textarea "run cron job every month 1st day in lar $scheduler->command('generate:activatio…"
type textarea "x"
type textarea "run cron job every month 1st day in [GEOGRAPHIC_DATA] $scheduler->command('gene…"
type textarea "x"
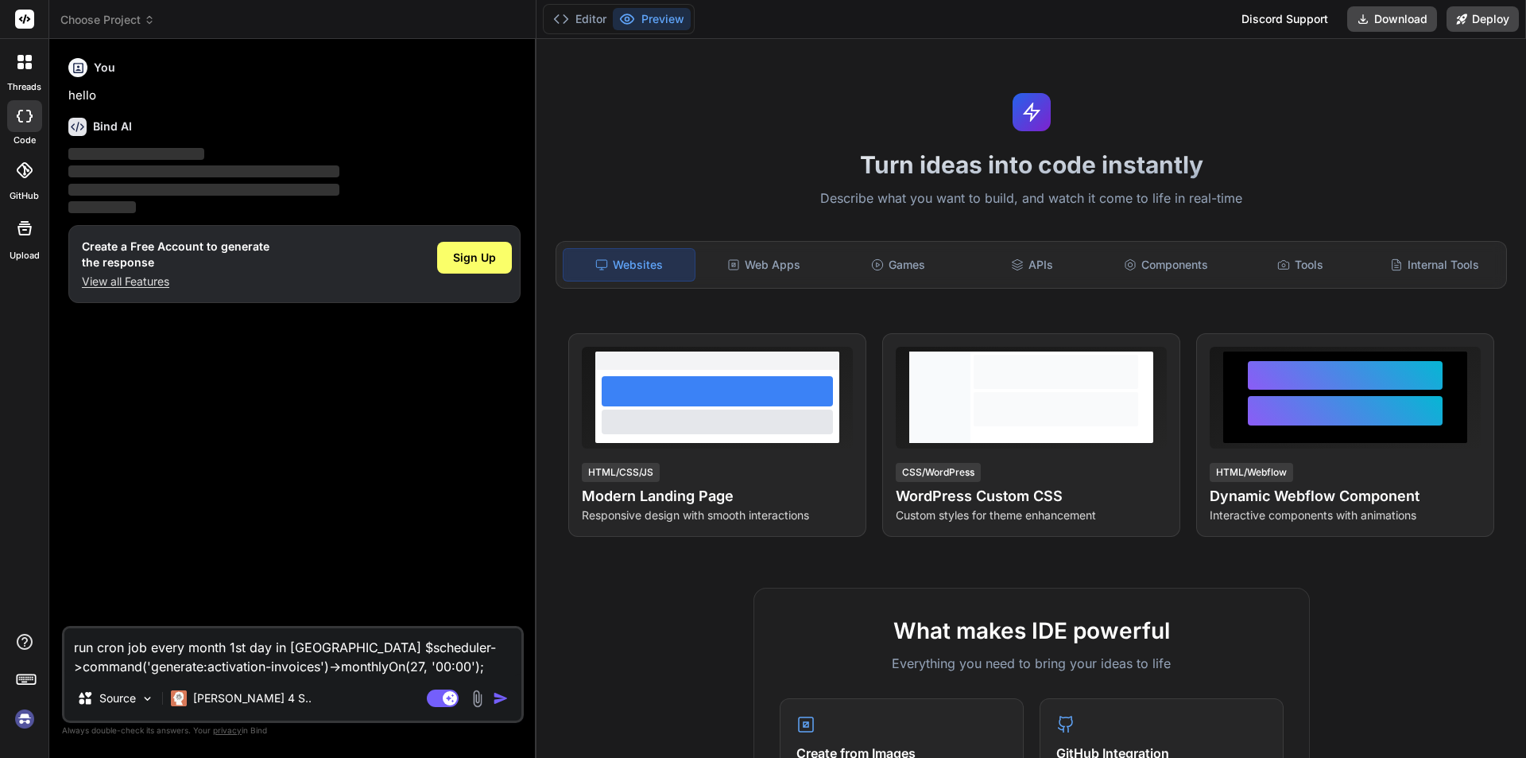
type textarea "run cron job every month 1st day in [GEOGRAPHIC_DATA] $scheduler->command('gene…"
type textarea "x"
type textarea "run cron job every month 1st day in [GEOGRAPHIC_DATA] $scheduler->command('gene…"
type textarea "x"
type textarea "run cron job every month 1st day in [GEOGRAPHIC_DATA] $scheduler->command('gene…"
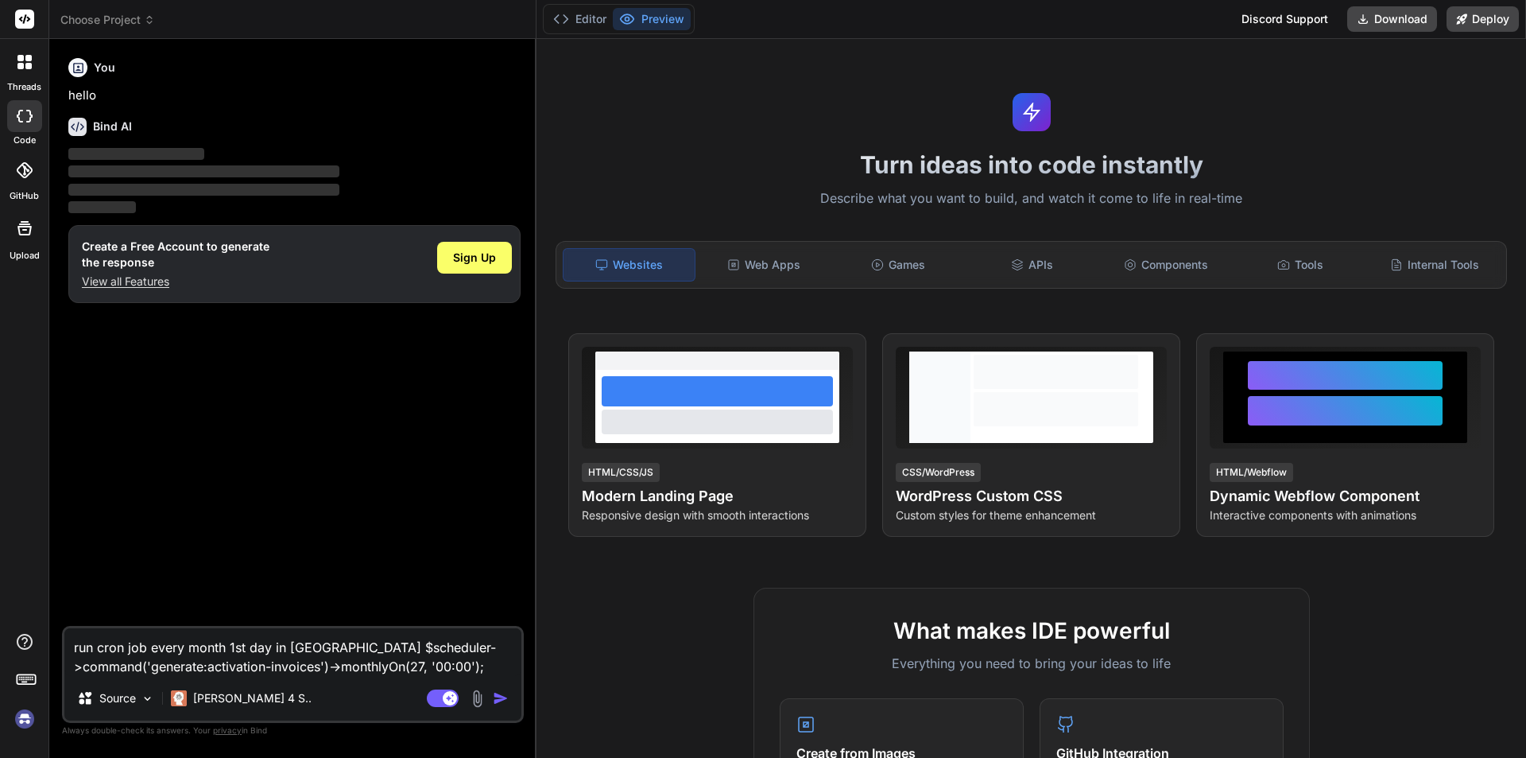
type textarea "x"
type textarea "run cron job every month 1st day in [GEOGRAPHIC_DATA] $scheduler->command('gene…"
drag, startPoint x: 486, startPoint y: 668, endPoint x: 48, endPoint y: 648, distance: 438.5
click at [48, 648] on div "threads code GitHub Upload Choose Project Created with Pixso. Bind AI Web Searc…" at bounding box center [763, 379] width 1526 height 758
